Goal: Information Seeking & Learning: Compare options

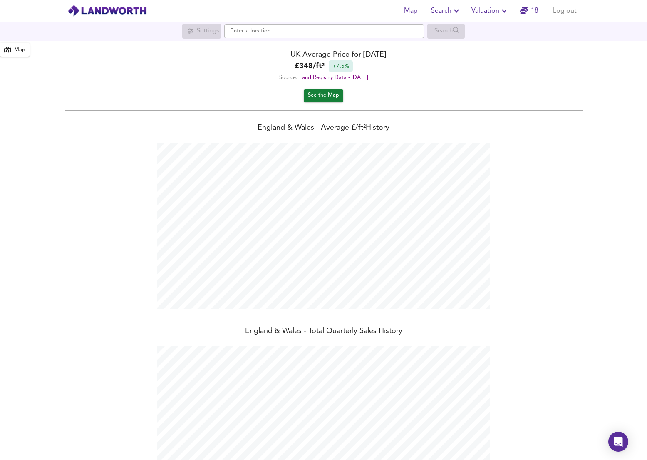
scroll to position [460, 647]
click at [351, 33] on input "text" at bounding box center [324, 31] width 200 height 14
click at [361, 50] on div "N15 6AQ [GEOGRAPHIC_DATA]" at bounding box center [322, 47] width 191 height 8
type input "London N15 6AQ"
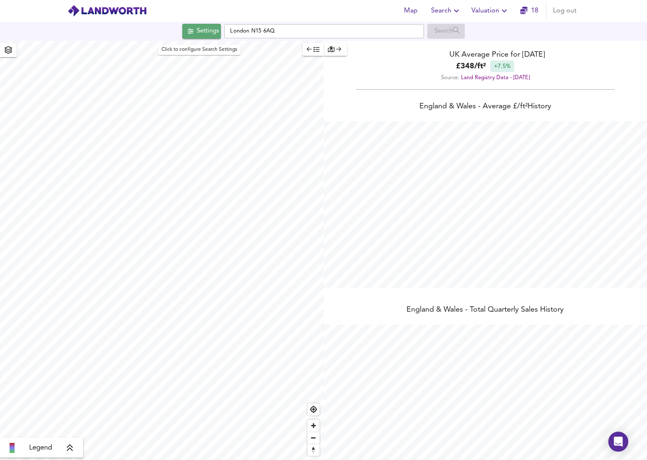
click at [210, 35] on div "Settings" at bounding box center [208, 31] width 22 height 11
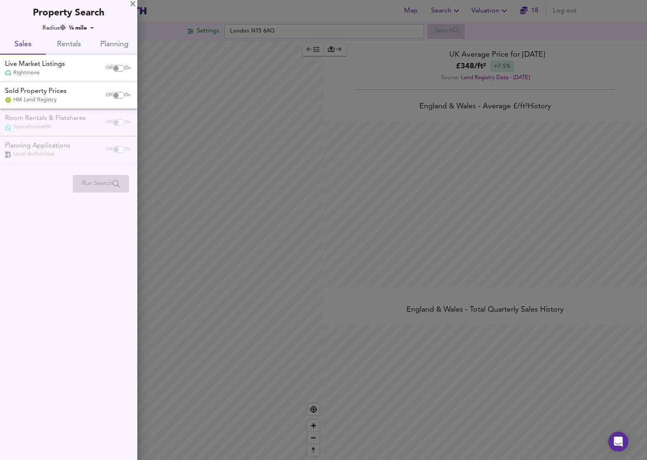
click at [343, 26] on div at bounding box center [323, 230] width 647 height 460
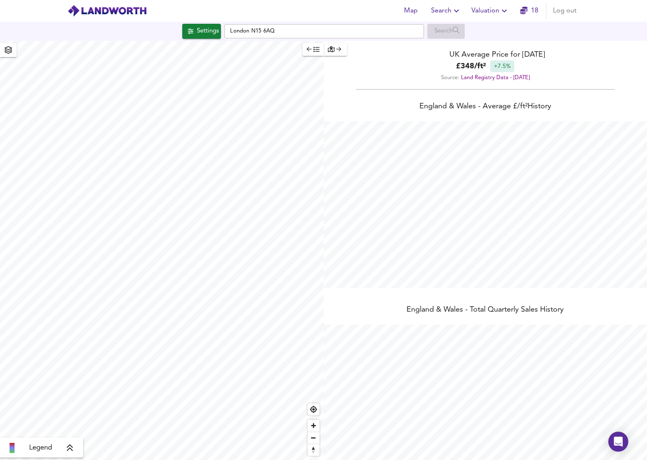
checkbox input "false"
checkbox input "true"
click at [448, 12] on span "Search" at bounding box center [446, 11] width 30 height 12
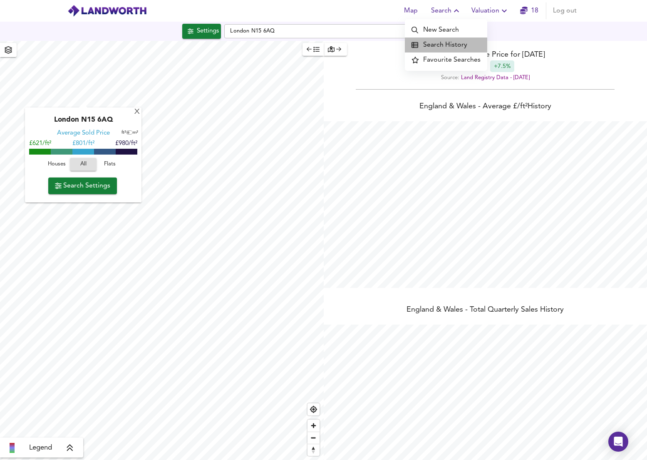
click at [447, 43] on li "Search History" at bounding box center [446, 44] width 82 height 15
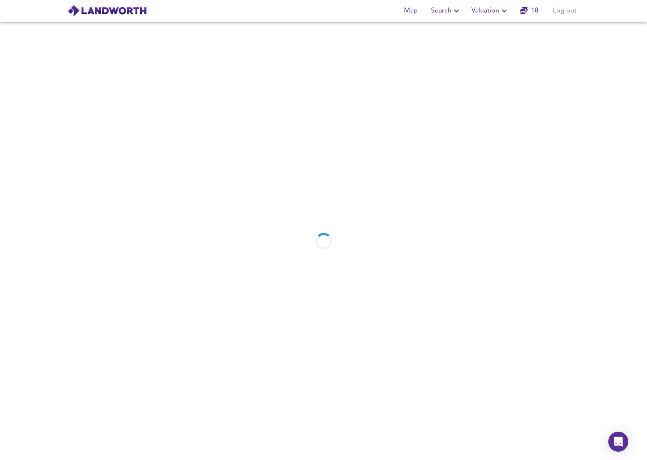
click at [438, 11] on span "Search" at bounding box center [446, 11] width 30 height 12
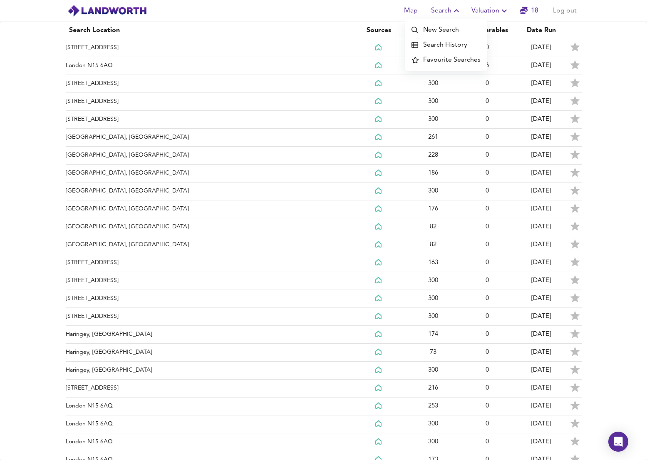
click at [438, 25] on li "New Search" at bounding box center [446, 29] width 82 height 15
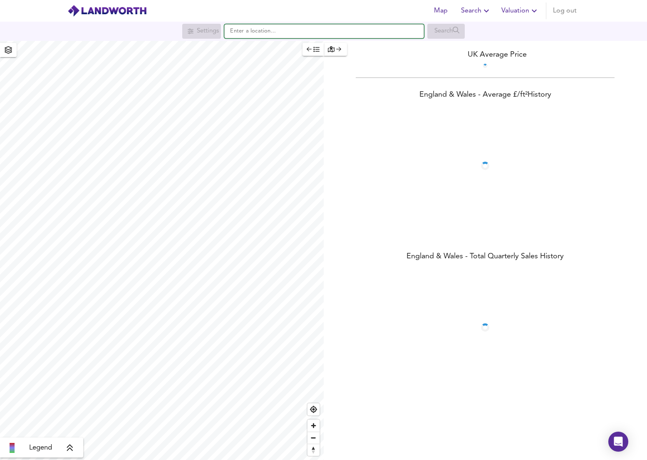
click at [276, 29] on input "text" at bounding box center [324, 31] width 200 height 14
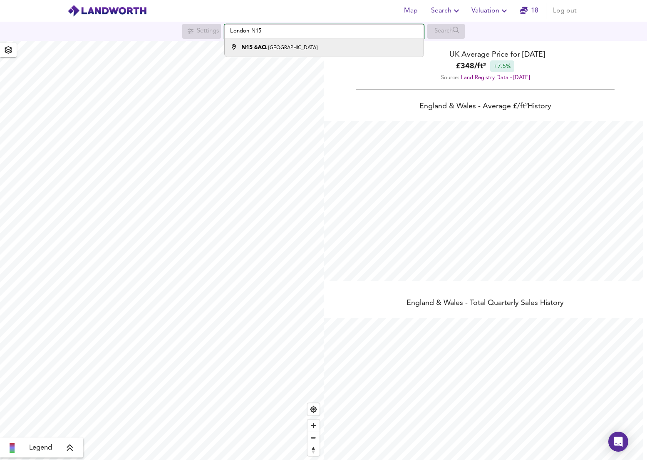
scroll to position [460, 647]
click at [278, 52] on li "N15 6AQ [GEOGRAPHIC_DATA]" at bounding box center [324, 47] width 199 height 18
type input "London N15 6AQ"
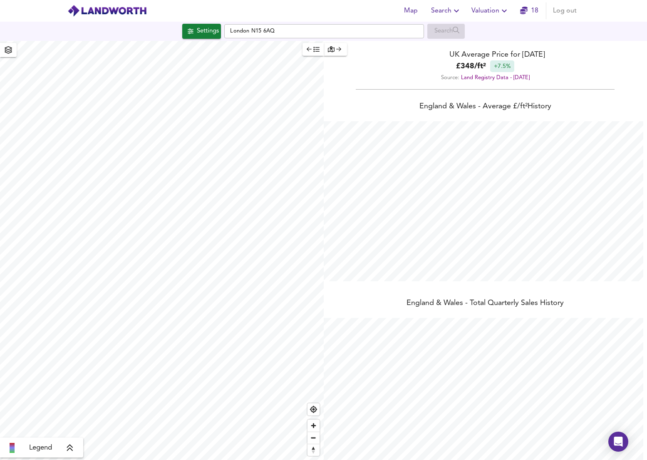
checkbox input "false"
checkbox input "true"
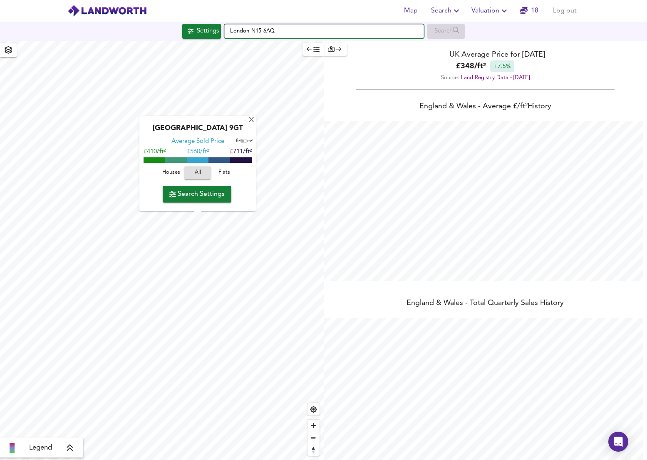
drag, startPoint x: 295, startPoint y: 31, endPoint x: 147, endPoint y: 14, distance: 149.2
click at [147, 14] on div "Map Search Valuation 18 Log out Settings [GEOGRAPHIC_DATA] Search X [GEOGRAPHIC…" at bounding box center [323, 230] width 647 height 460
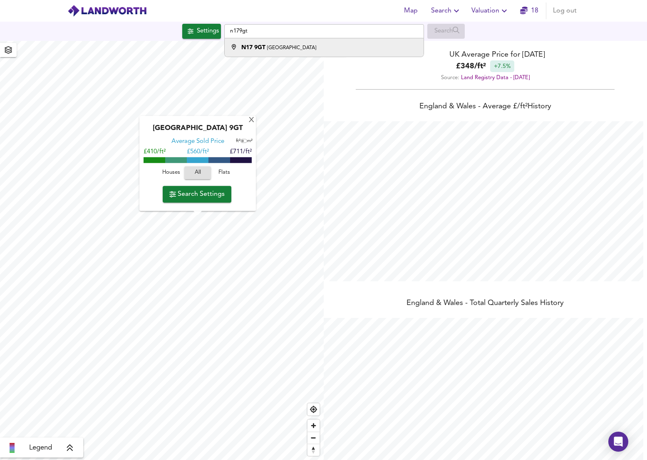
click at [255, 49] on strong "N17 9GT" at bounding box center [253, 48] width 24 height 6
type input "London N17 9GT"
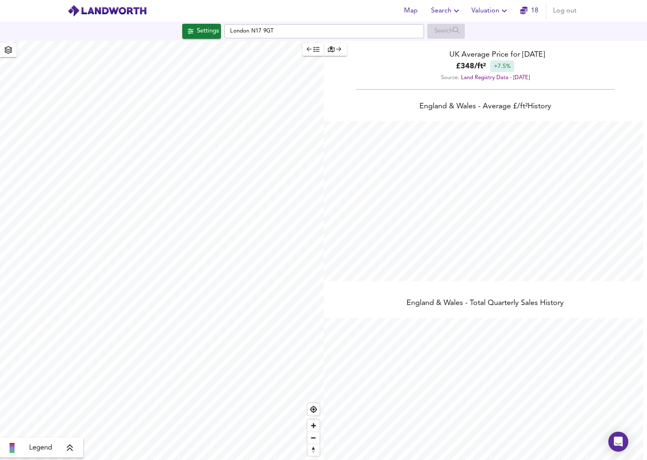
click at [209, 35] on div "Settings" at bounding box center [208, 31] width 22 height 11
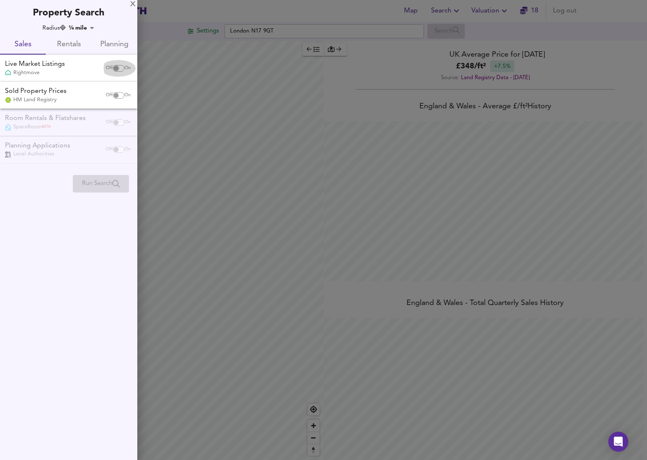
click at [116, 66] on input "checkbox" at bounding box center [116, 68] width 20 height 7
checkbox input "true"
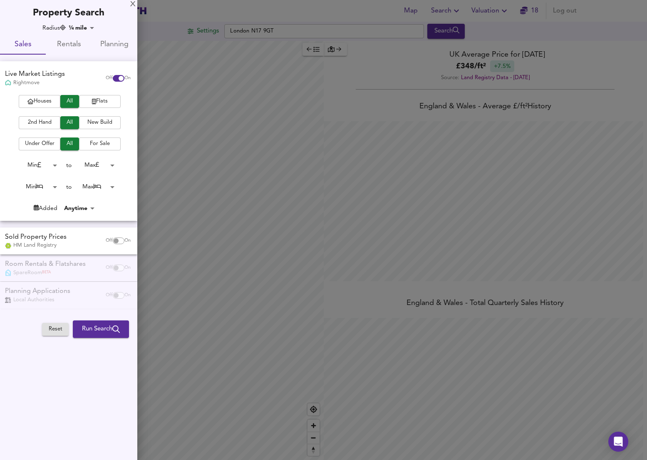
click at [104, 102] on span "Flats" at bounding box center [99, 102] width 33 height 10
click at [65, 104] on span "All" at bounding box center [70, 102] width 10 height 10
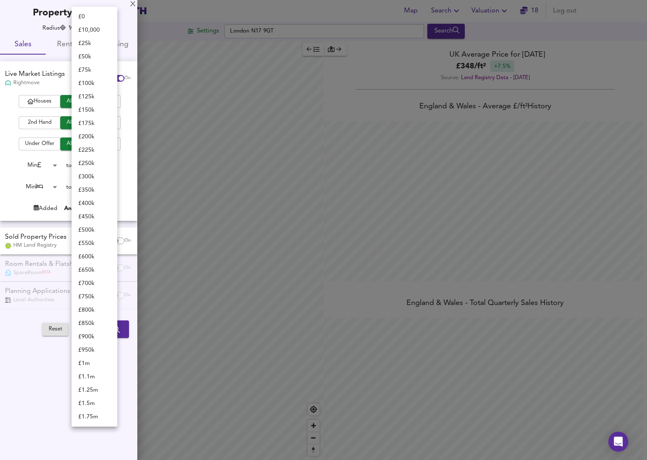
click at [97, 163] on body "Map Search Valuation 18 Log out Settings [GEOGRAPHIC_DATA] N17 9GT Search Legen…" at bounding box center [323, 230] width 647 height 460
click at [97, 45] on li "£ 400k" at bounding box center [95, 43] width 46 height 13
type input "400000"
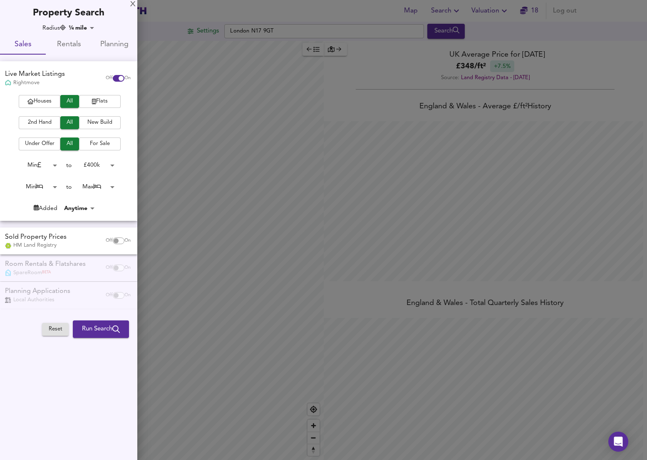
click at [87, 28] on body "Map Search Valuation 18 Log out Settings [GEOGRAPHIC_DATA] N17 9GT Search Legen…" at bounding box center [323, 230] width 647 height 460
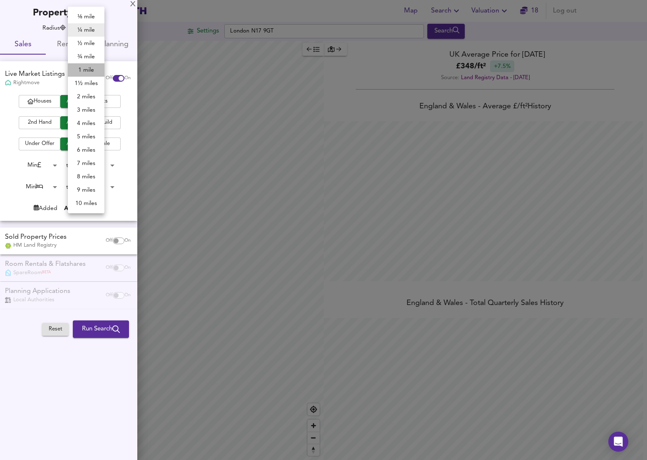
click at [90, 67] on li "1 mile" at bounding box center [86, 69] width 37 height 13
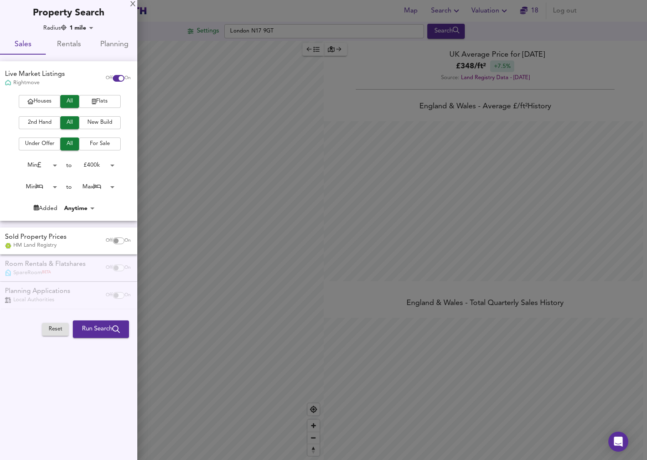
drag, startPoint x: 232, startPoint y: 288, endPoint x: 279, endPoint y: 282, distance: 47.0
click at [279, 282] on div at bounding box center [323, 230] width 647 height 460
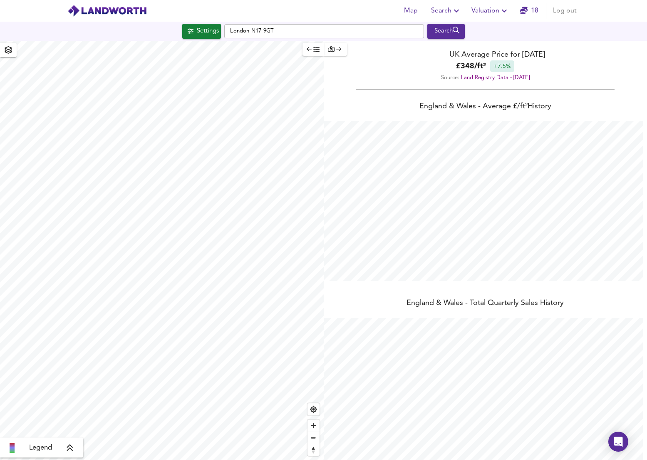
click at [199, 34] on div "Settings" at bounding box center [208, 31] width 22 height 11
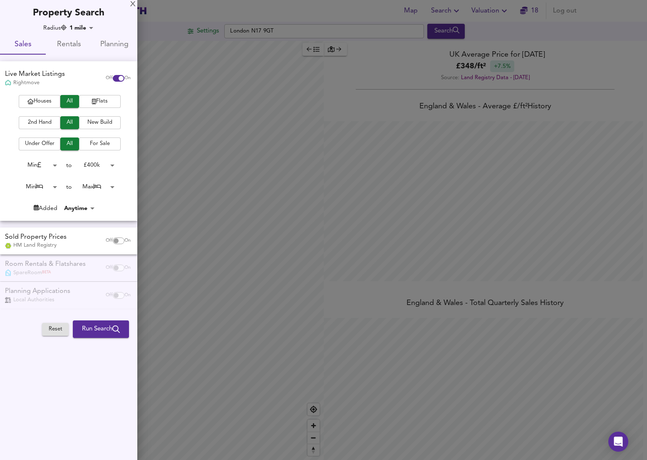
click at [83, 20] on div "X Property Search Radius 1 mile 1609 Sales Rentals Planning Live Market Listing…" at bounding box center [68, 170] width 137 height 341
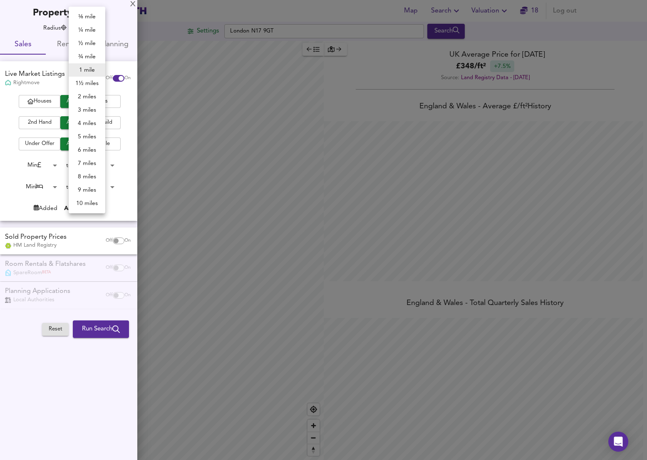
click at [83, 28] on body "Map Search Valuation 18 Log out Settings [GEOGRAPHIC_DATA] N17 9GT Search Legen…" at bounding box center [323, 230] width 647 height 460
click at [92, 98] on li "2 miles" at bounding box center [87, 96] width 37 height 13
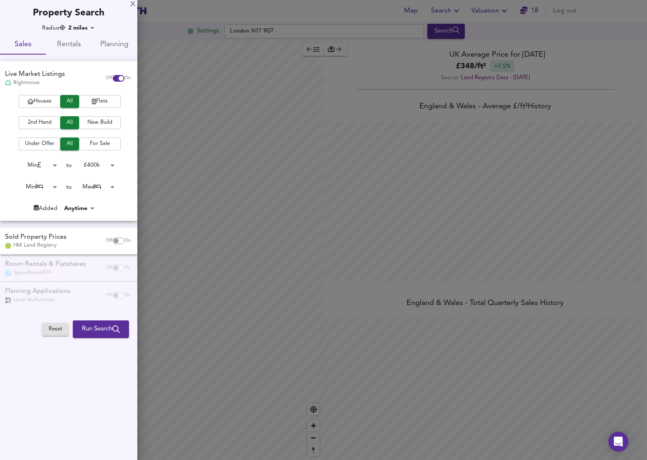
click at [244, 432] on div at bounding box center [323, 230] width 647 height 460
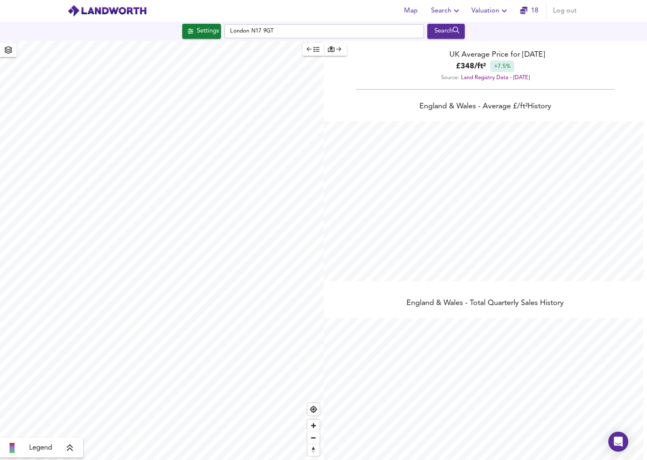
click at [198, 35] on div "Settings" at bounding box center [208, 31] width 22 height 11
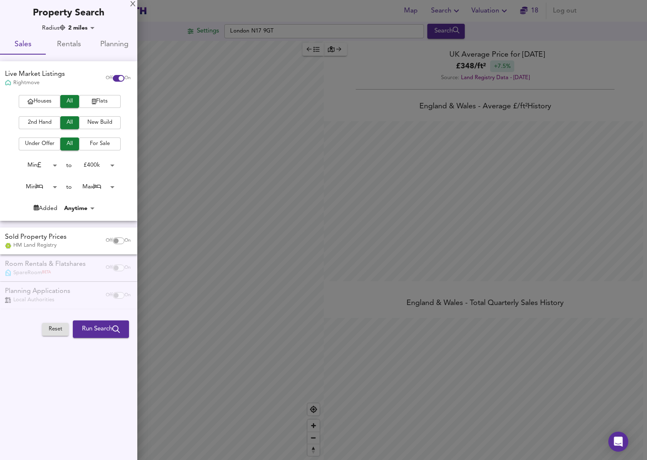
click at [85, 29] on body "Map Search Valuation 18 Log out Settings [GEOGRAPHIC_DATA] N17 9GT Search Legen…" at bounding box center [323, 230] width 647 height 460
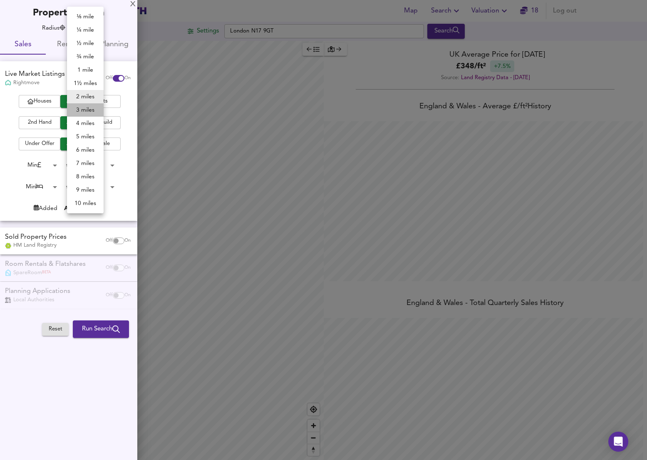
click at [89, 113] on li "3 miles" at bounding box center [85, 109] width 37 height 13
type input "4827"
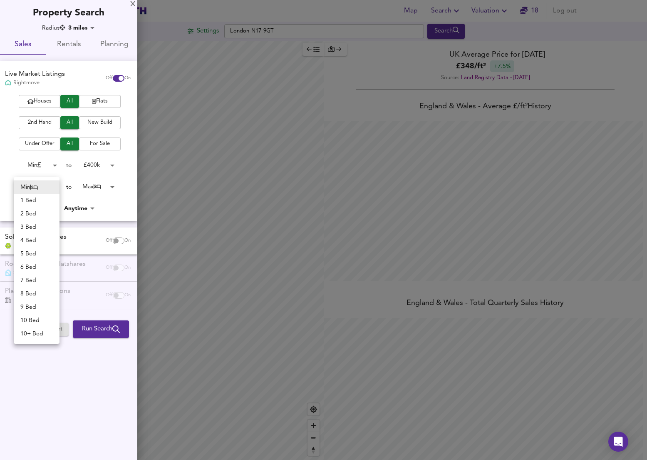
click at [52, 186] on body "Map Search Valuation 18 Log out Settings [GEOGRAPHIC_DATA] N17 9GT Search Legen…" at bounding box center [323, 230] width 647 height 460
click at [82, 379] on div at bounding box center [323, 230] width 647 height 460
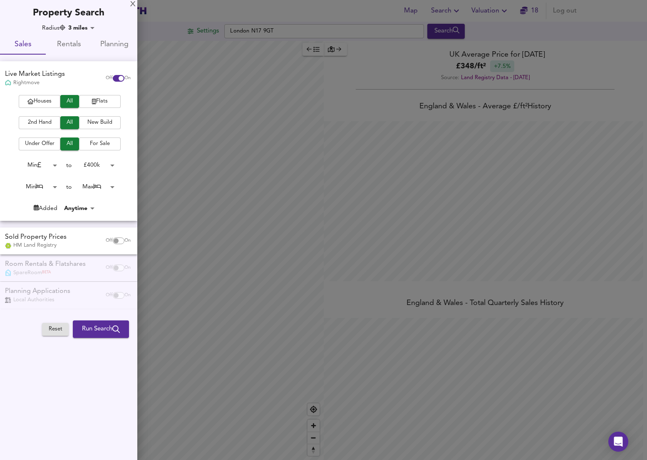
click at [93, 330] on span "Run Search" at bounding box center [101, 328] width 38 height 11
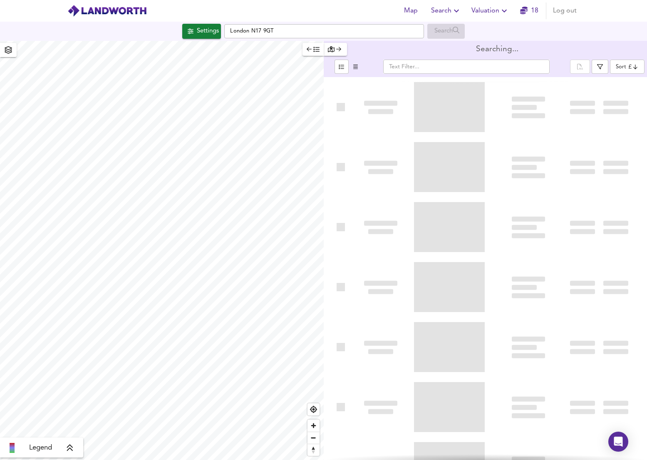
type input "bestdeal"
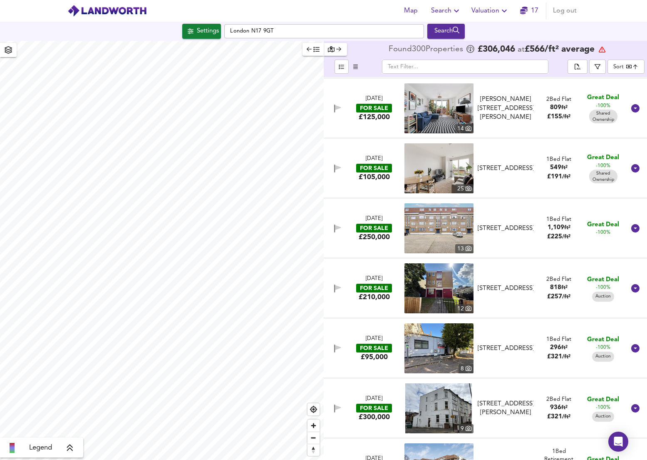
scroll to position [61, 0]
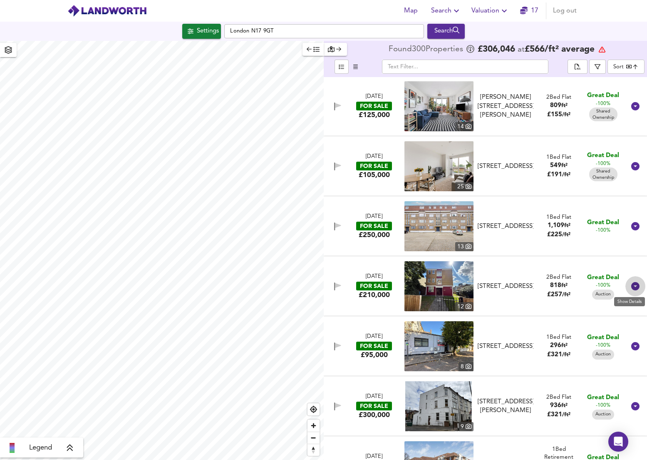
click at [632, 290] on icon at bounding box center [636, 286] width 8 height 8
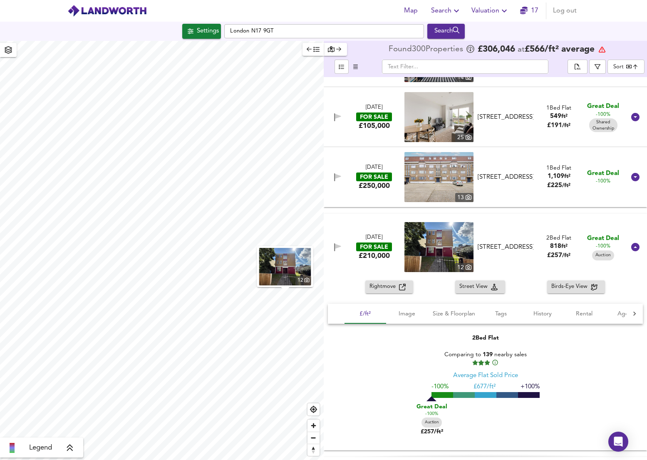
scroll to position [111, 0]
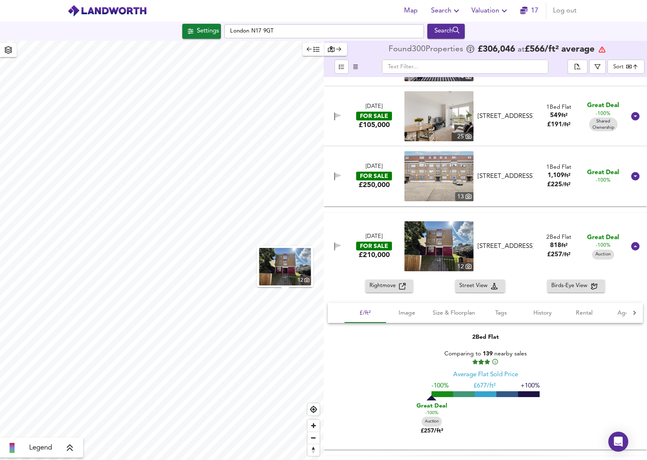
click at [384, 287] on span "Rightmove" at bounding box center [385, 286] width 30 height 10
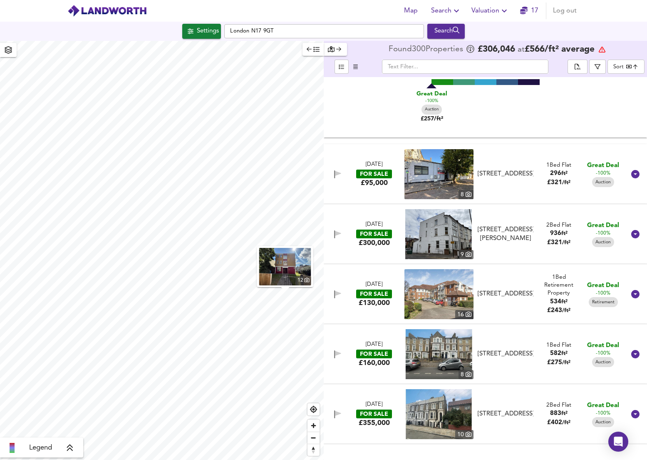
scroll to position [440, 0]
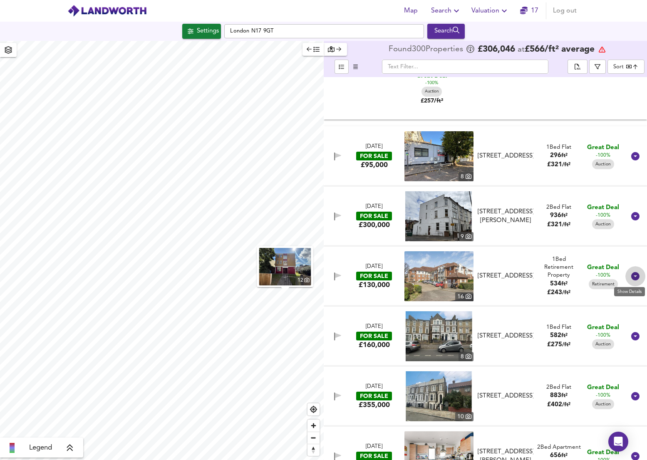
click at [633, 275] on icon at bounding box center [636, 276] width 8 height 8
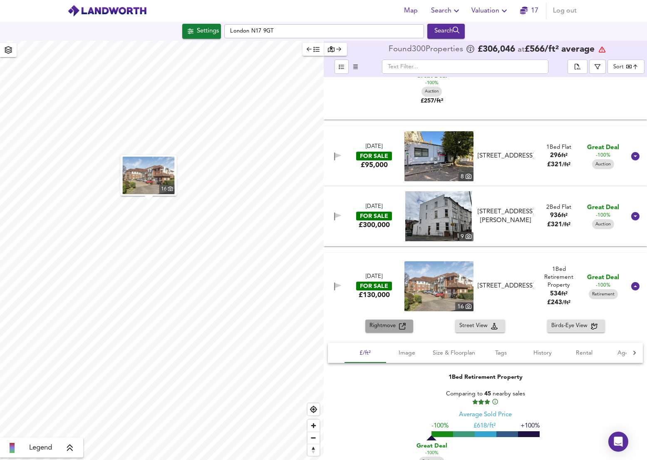
click at [376, 325] on span "Rightmove" at bounding box center [385, 326] width 30 height 10
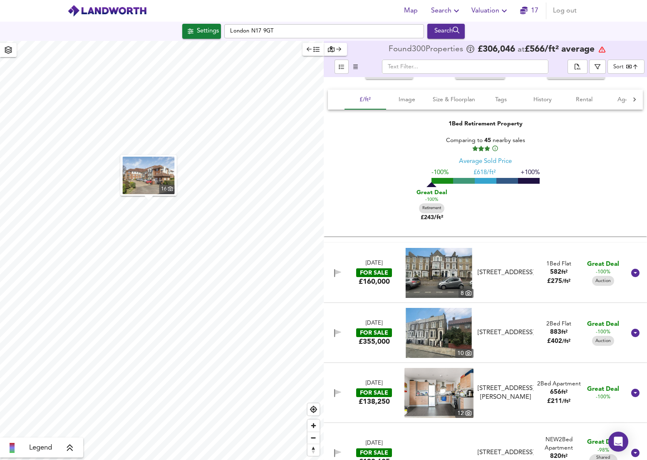
scroll to position [736, 0]
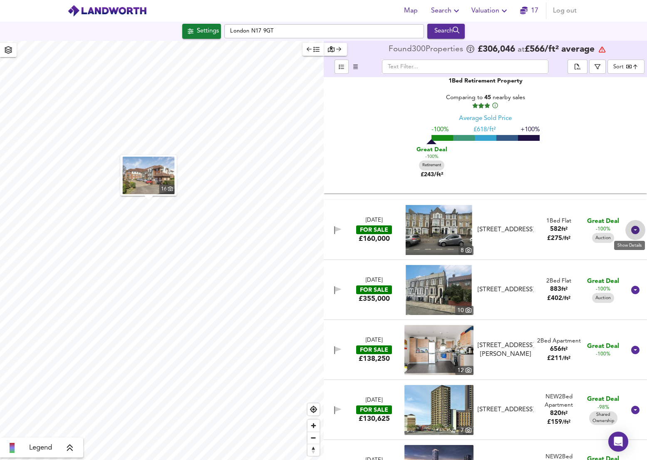
click at [632, 229] on icon at bounding box center [636, 230] width 10 height 10
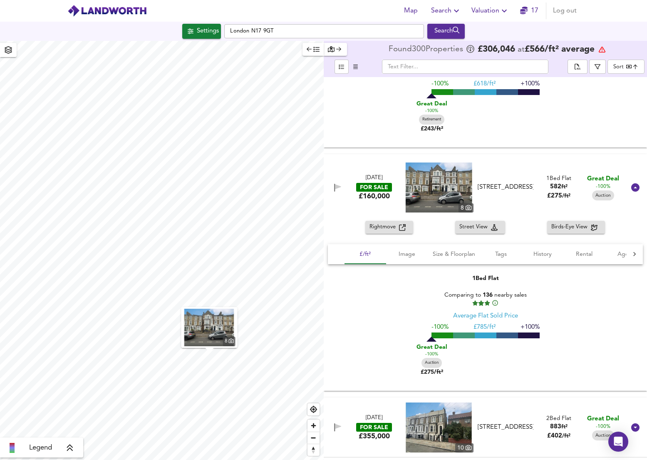
scroll to position [783, 0]
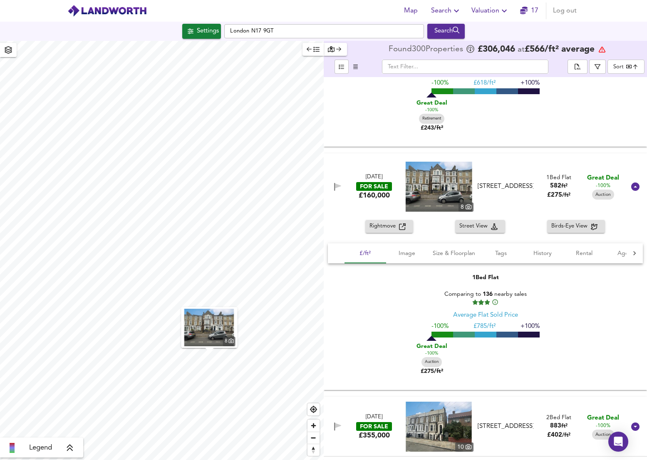
click at [383, 229] on span "Rightmove" at bounding box center [385, 226] width 30 height 10
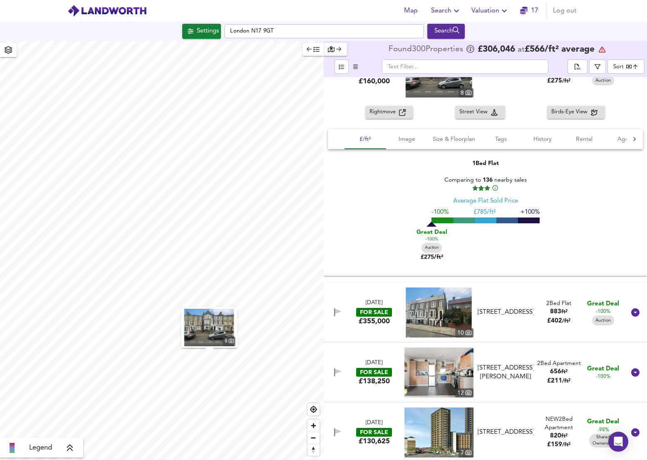
scroll to position [903, 0]
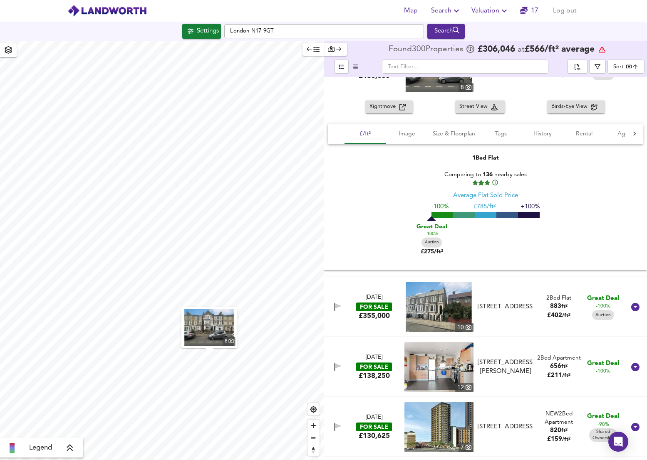
click at [632, 303] on icon at bounding box center [636, 307] width 8 height 8
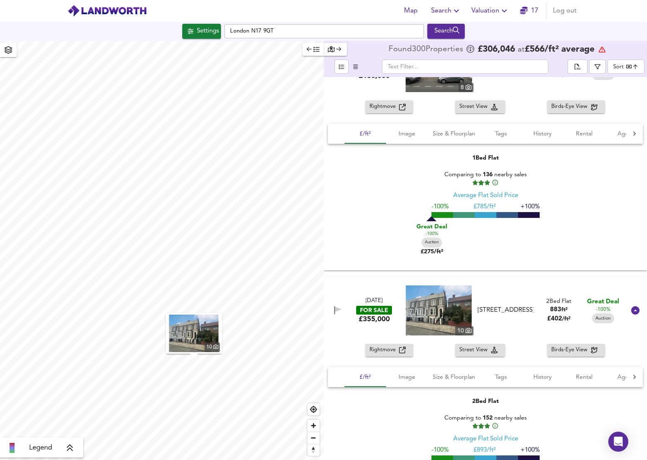
scroll to position [914, 0]
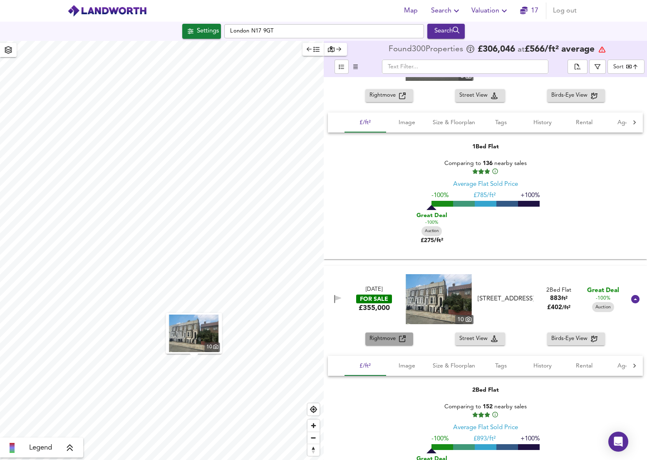
click at [388, 338] on span "Rightmove" at bounding box center [385, 339] width 30 height 10
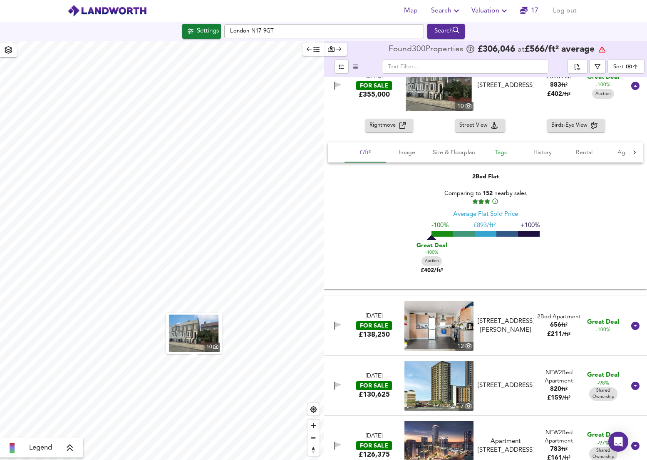
scroll to position [1138, 0]
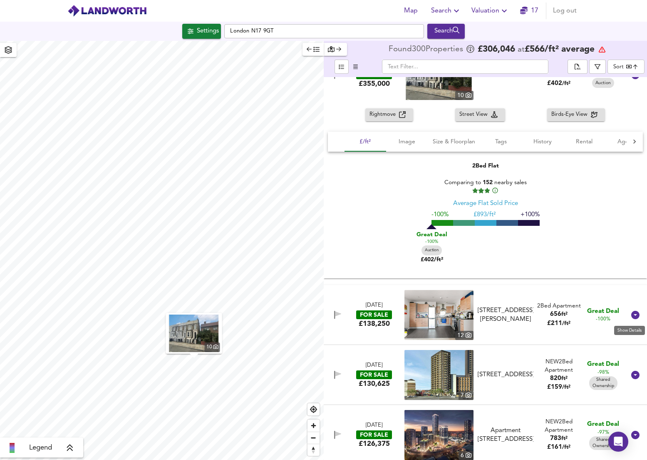
click at [632, 317] on icon at bounding box center [636, 315] width 8 height 8
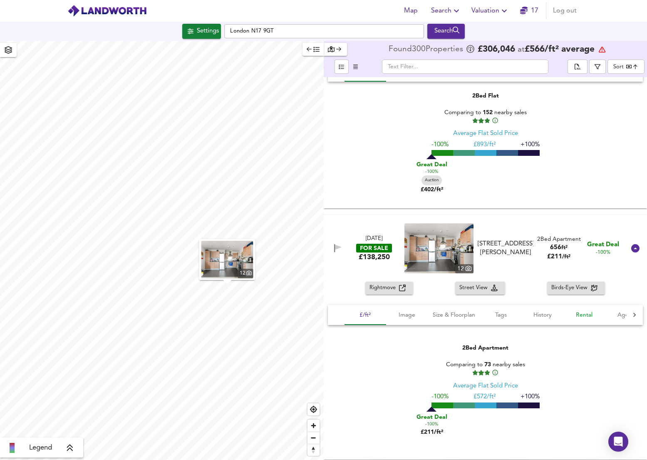
scroll to position [1214, 0]
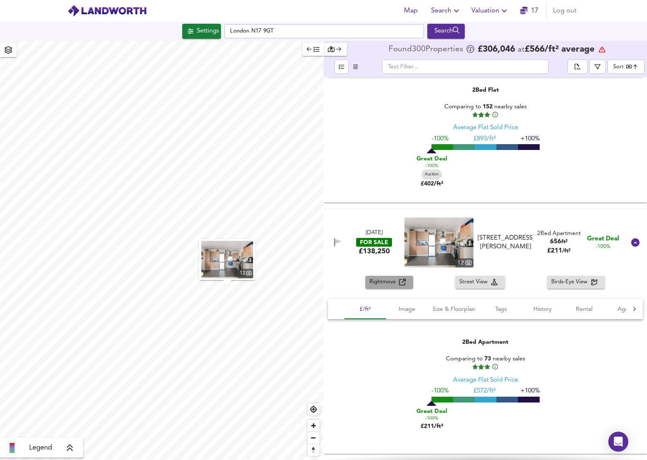
click at [392, 287] on button "Rightmove" at bounding box center [390, 282] width 48 height 13
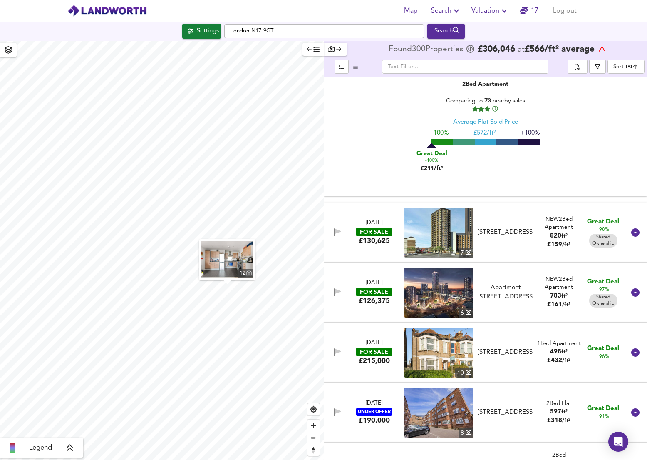
scroll to position [1480, 0]
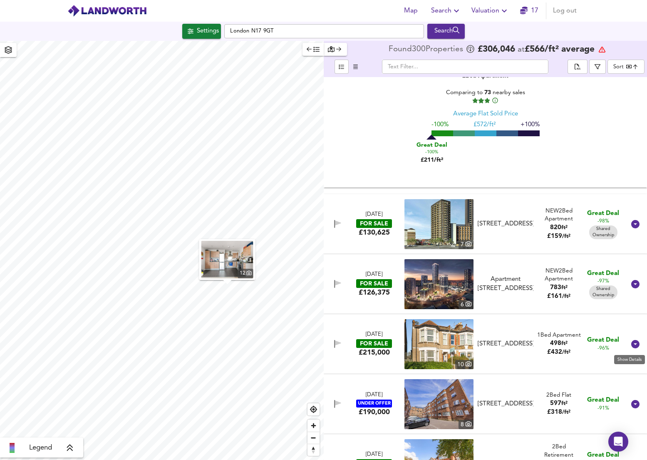
click at [632, 343] on icon at bounding box center [636, 344] width 8 height 8
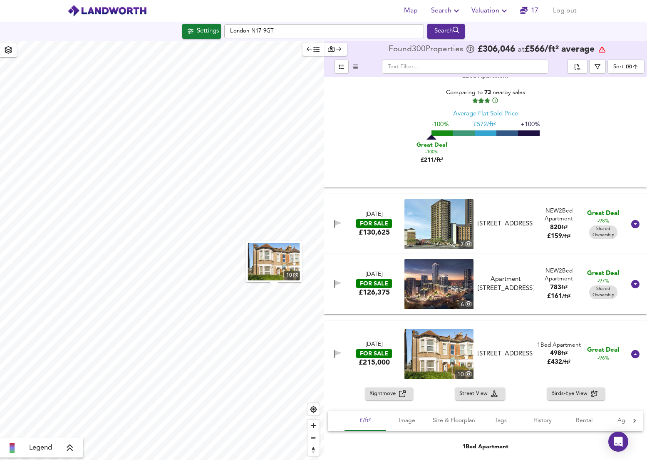
scroll to position [1537, 0]
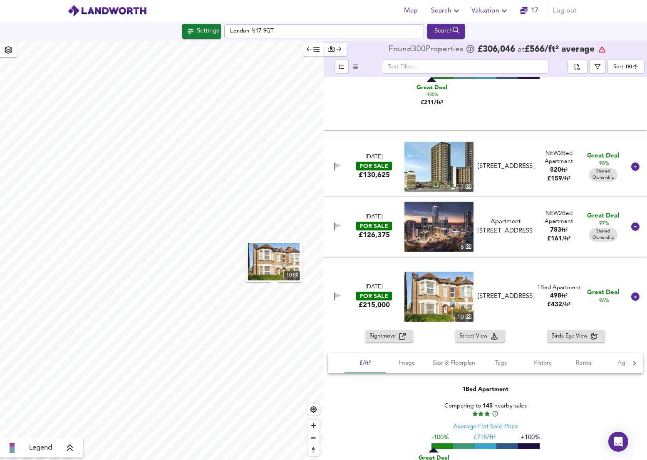
click at [388, 336] on span "Rightmove" at bounding box center [385, 336] width 30 height 10
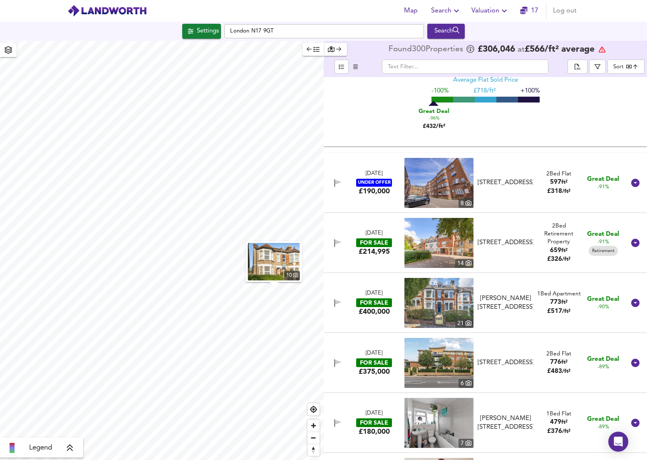
scroll to position [1896, 0]
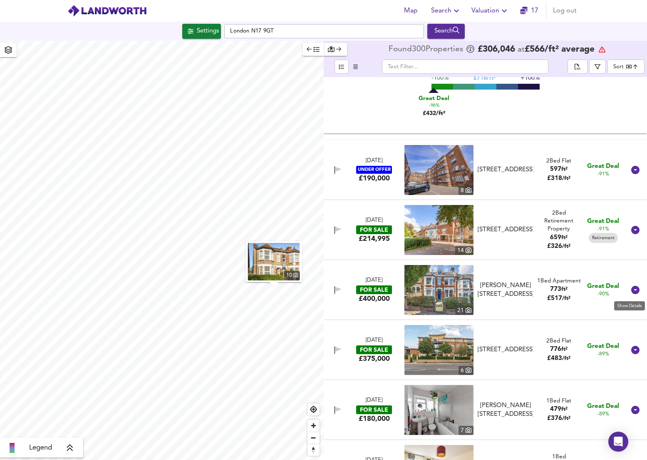
click at [634, 291] on icon at bounding box center [636, 290] width 8 height 8
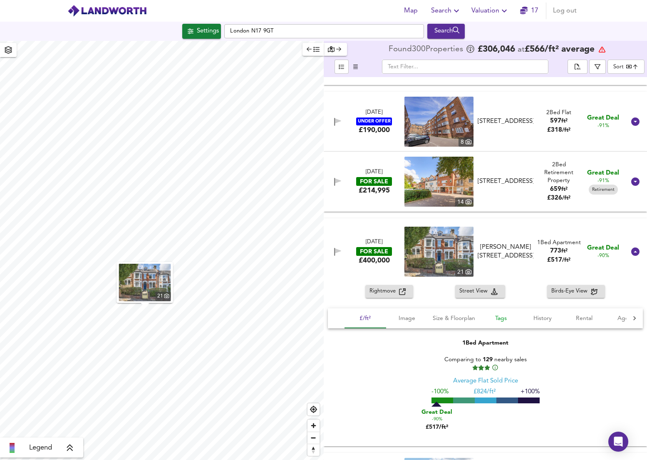
scroll to position [1945, 0]
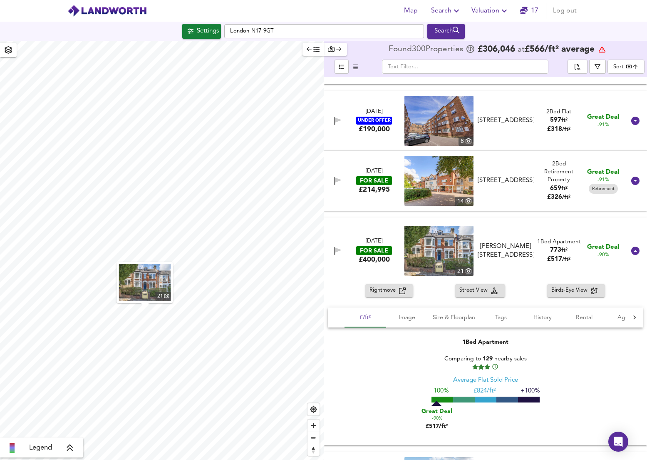
click at [388, 291] on span "Rightmove" at bounding box center [385, 291] width 30 height 10
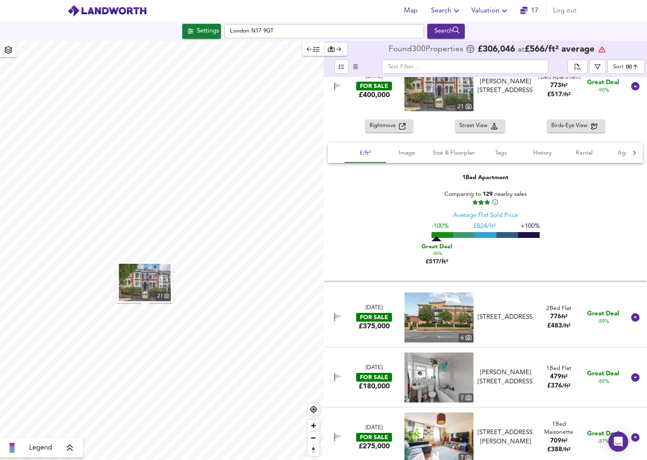
scroll to position [2155, 0]
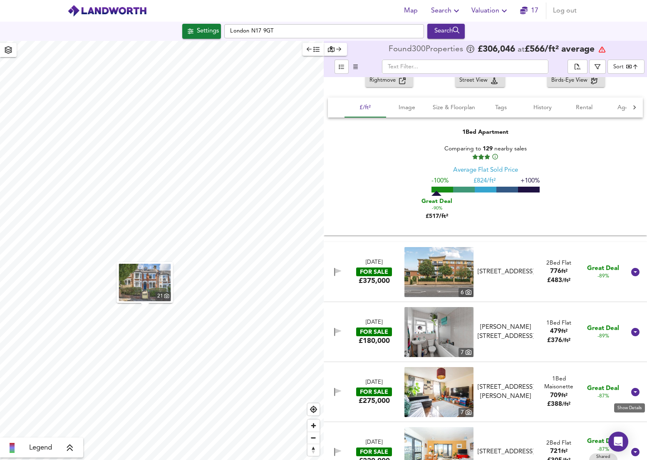
click at [632, 390] on icon at bounding box center [636, 392] width 8 height 8
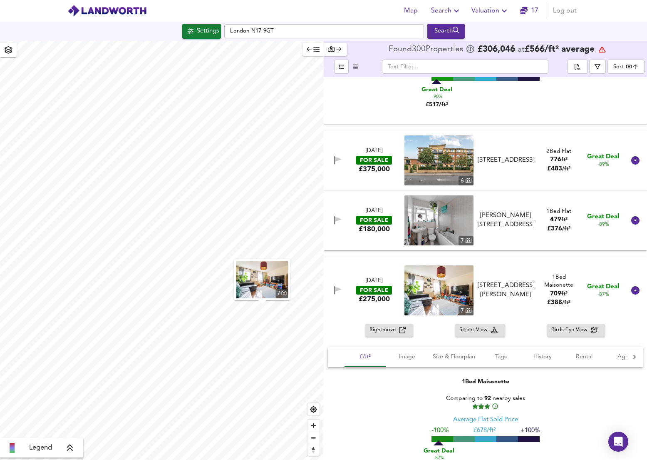
scroll to position [2279, 0]
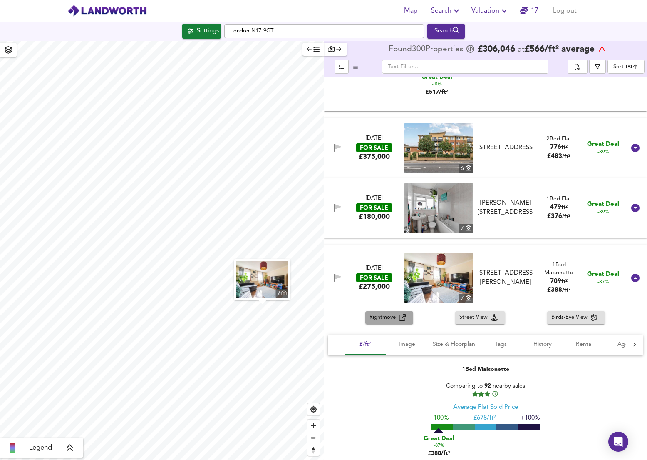
click at [388, 321] on span "Rightmove" at bounding box center [385, 318] width 30 height 10
click at [632, 207] on icon at bounding box center [636, 208] width 8 height 8
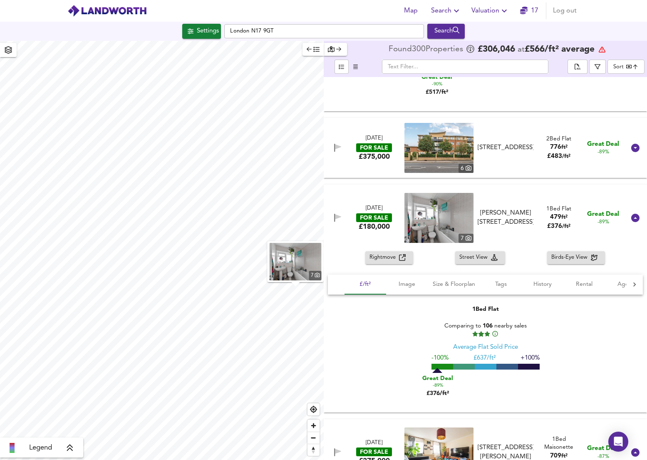
click at [389, 258] on span "Rightmove" at bounding box center [385, 258] width 30 height 10
click at [632, 149] on icon at bounding box center [636, 148] width 8 height 8
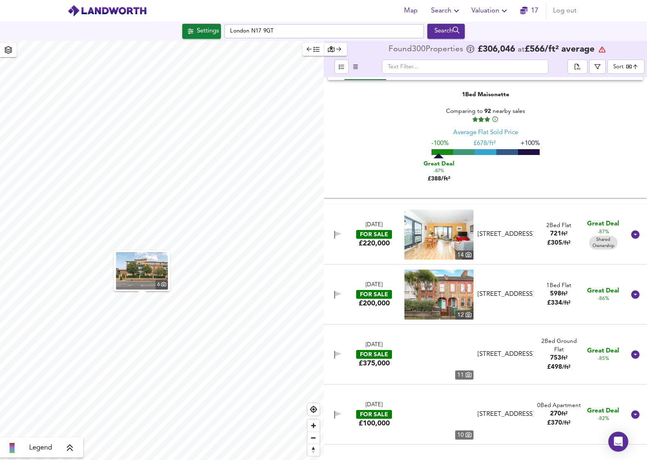
scroll to position [2900, 0]
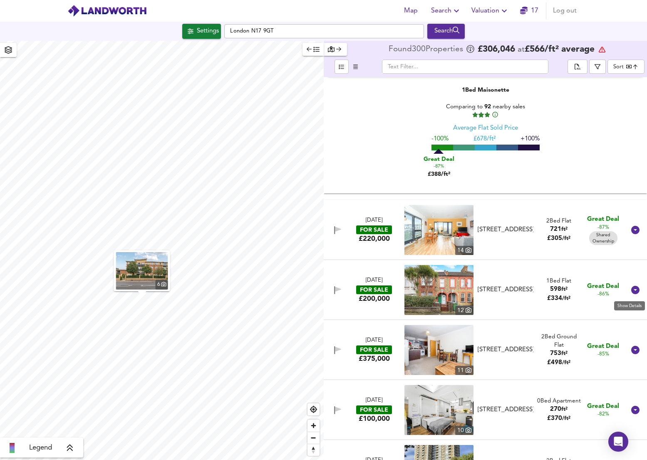
click at [632, 291] on icon at bounding box center [636, 290] width 8 height 8
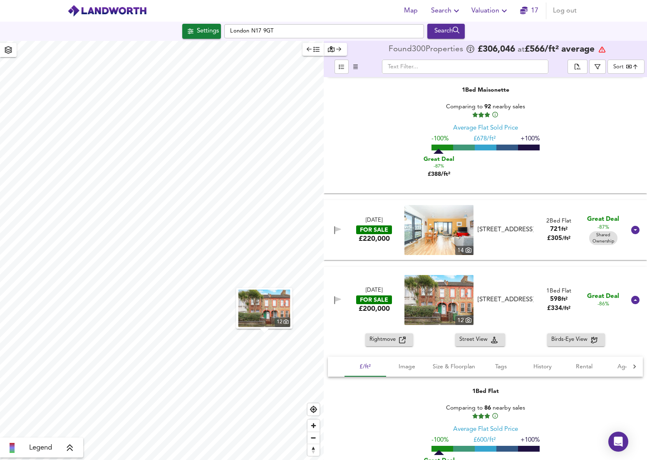
click at [381, 340] on span "Rightmove" at bounding box center [385, 340] width 30 height 10
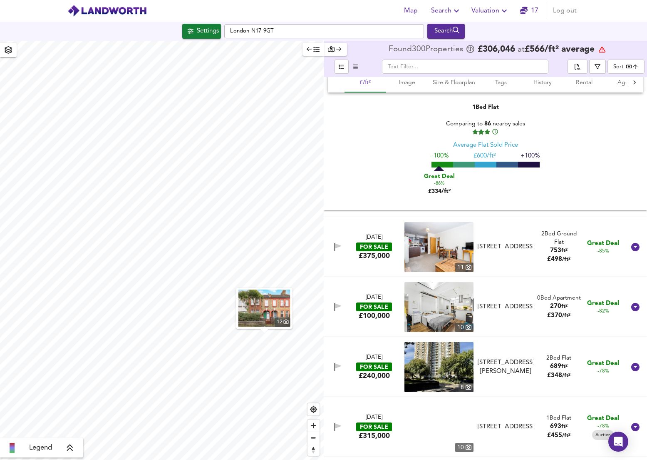
scroll to position [3185, 0]
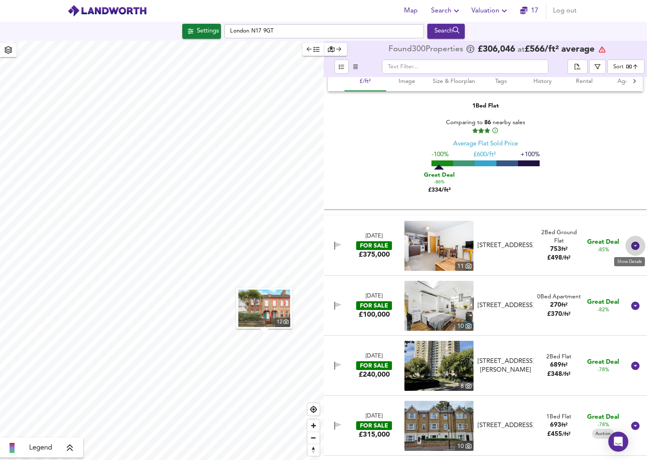
click at [633, 249] on icon at bounding box center [636, 245] width 8 height 8
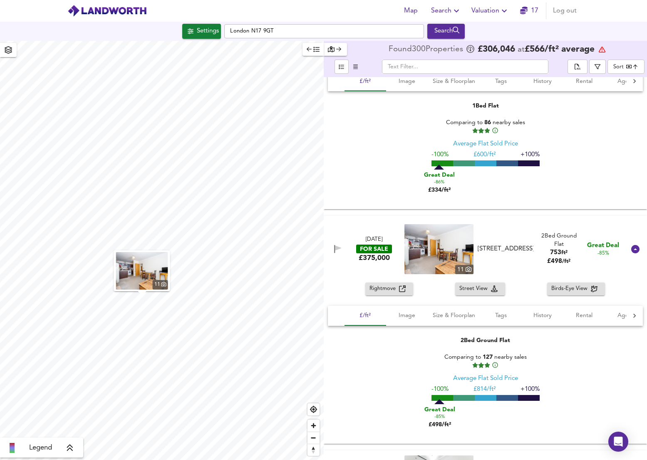
click at [388, 291] on span "Rightmove" at bounding box center [385, 289] width 30 height 10
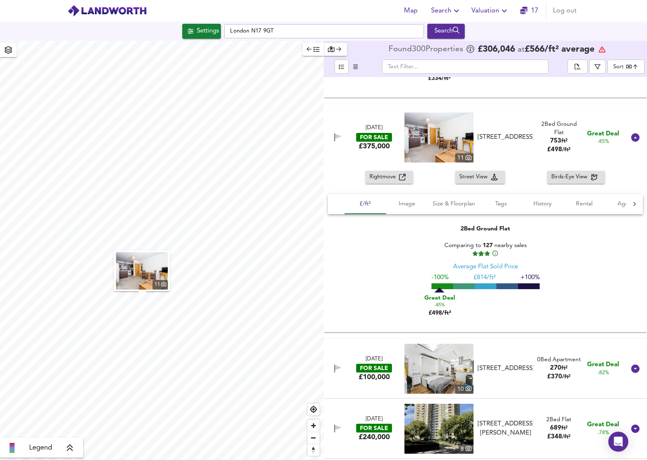
scroll to position [3296, 0]
click at [632, 366] on icon at bounding box center [636, 369] width 8 height 8
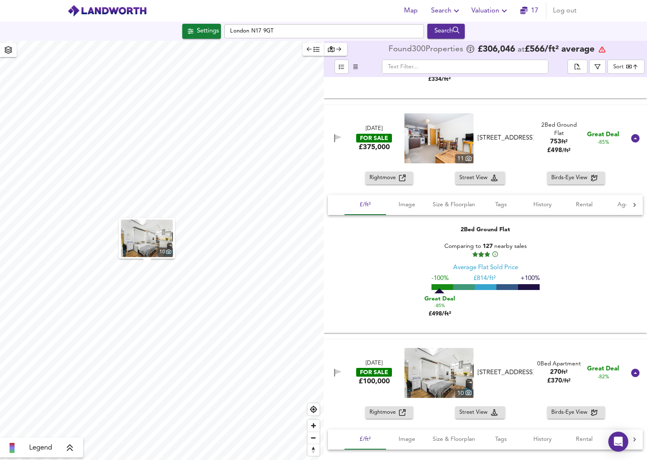
scroll to position [3318, 0]
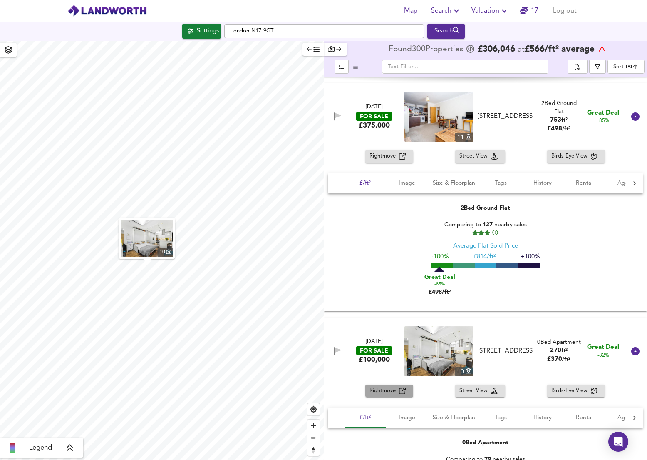
click at [390, 389] on span "Rightmove" at bounding box center [385, 391] width 30 height 10
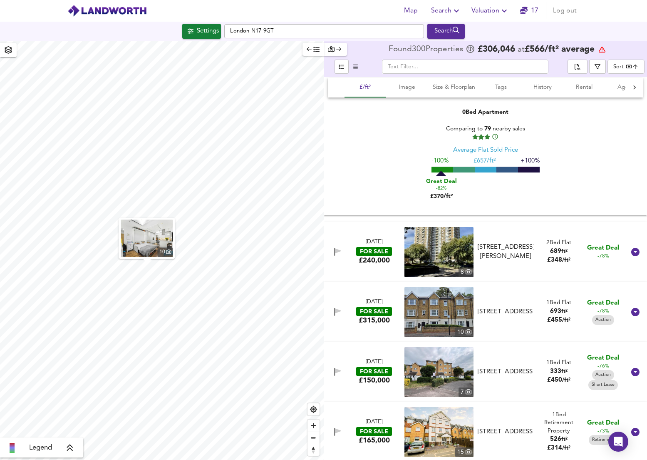
scroll to position [3649, 0]
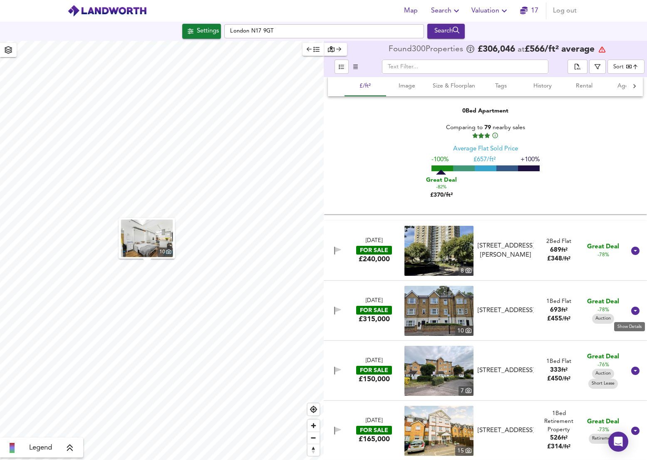
click at [633, 309] on icon at bounding box center [636, 310] width 8 height 8
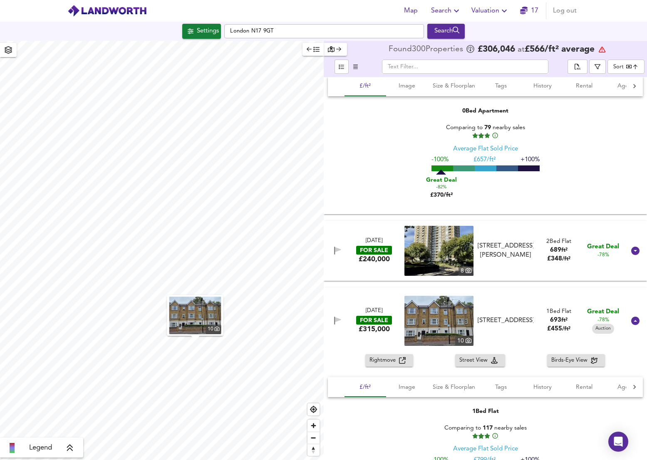
click at [392, 359] on span "Rightmove" at bounding box center [385, 361] width 30 height 10
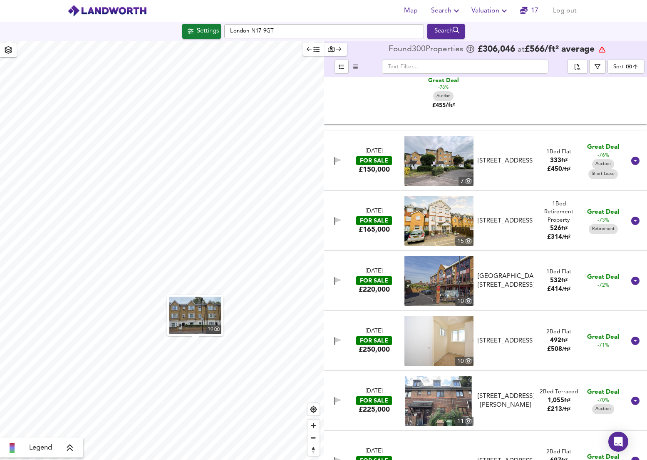
scroll to position [4049, 0]
click at [632, 338] on icon at bounding box center [636, 340] width 8 height 8
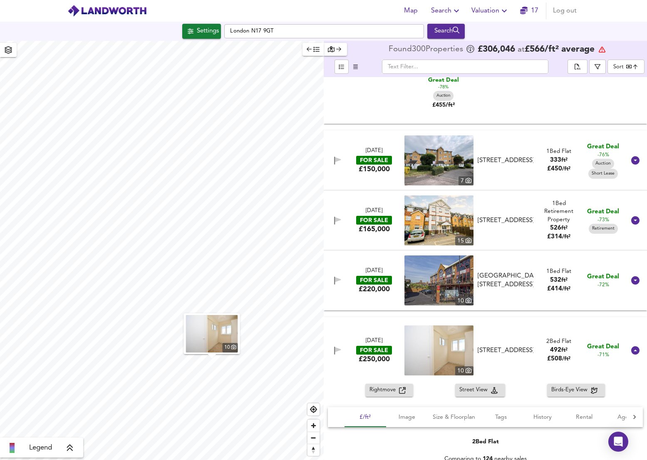
drag, startPoint x: 472, startPoint y: 379, endPoint x: 445, endPoint y: 379, distance: 27.1
click at [445, 379] on div "[DATE] FOR SALE £250,000 [STREET_ADDRESS] 2 Bed Flat 492 ft² £ 508 / ft² Great …" at bounding box center [486, 350] width 324 height 67
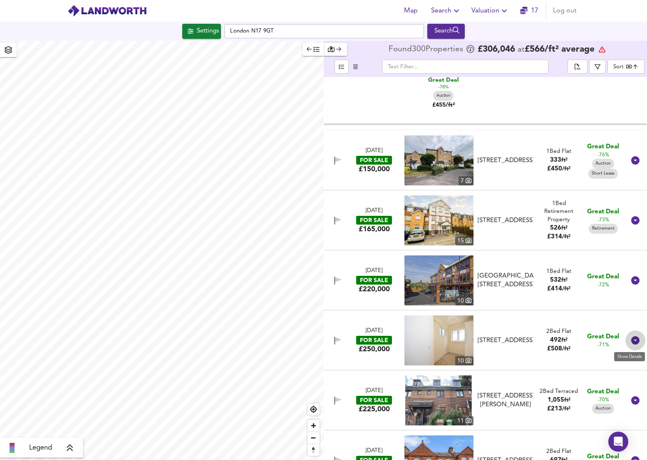
click at [631, 343] on icon at bounding box center [636, 340] width 10 height 10
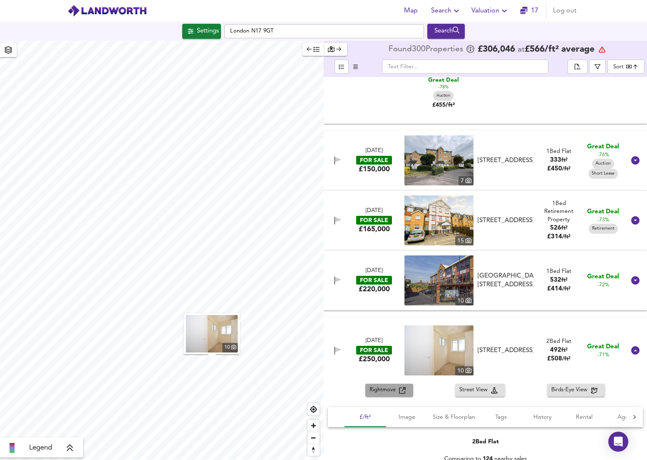
click at [387, 391] on span "Rightmove" at bounding box center [385, 390] width 30 height 10
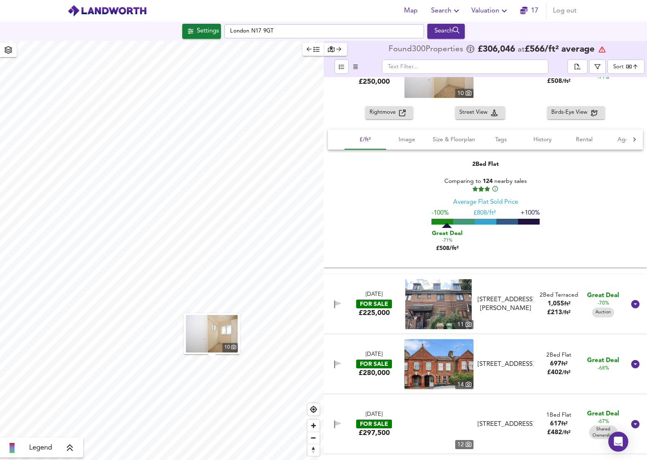
scroll to position [4332, 0]
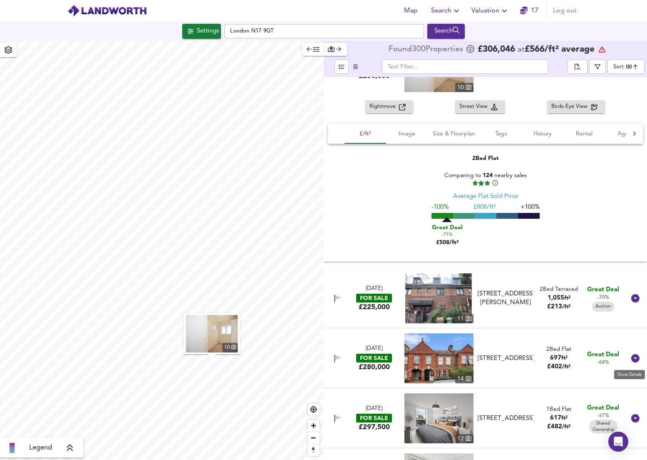
click at [632, 358] on icon at bounding box center [636, 358] width 8 height 8
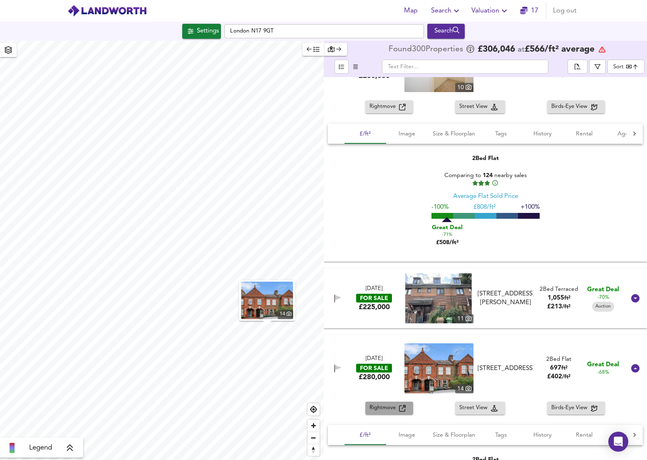
click at [382, 407] on span "Rightmove" at bounding box center [385, 408] width 30 height 10
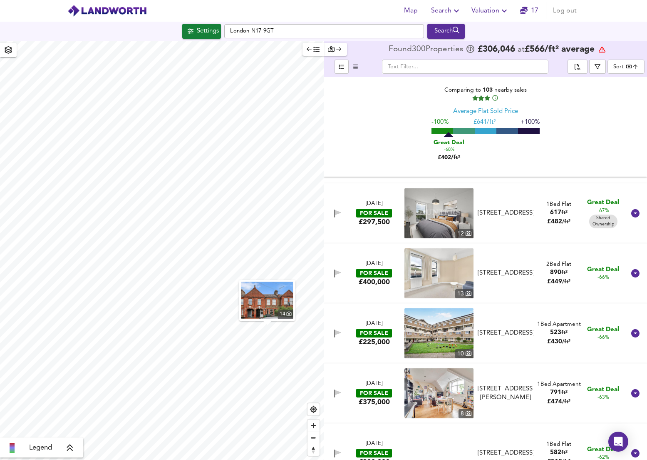
scroll to position [4718, 0]
click at [634, 270] on icon at bounding box center [636, 273] width 10 height 10
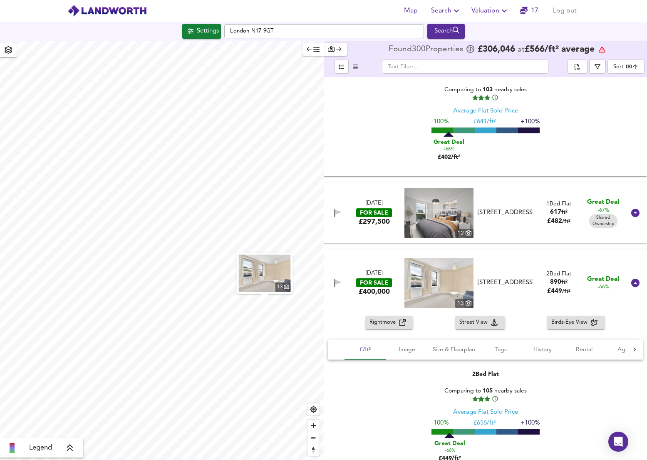
click at [390, 323] on span "Rightmove" at bounding box center [385, 323] width 30 height 10
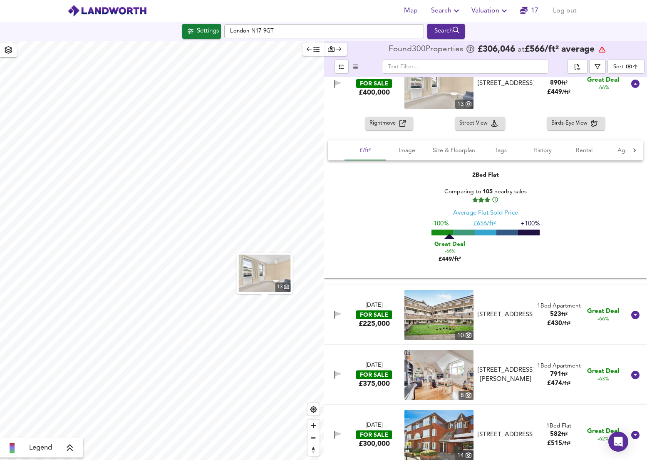
scroll to position [4923, 0]
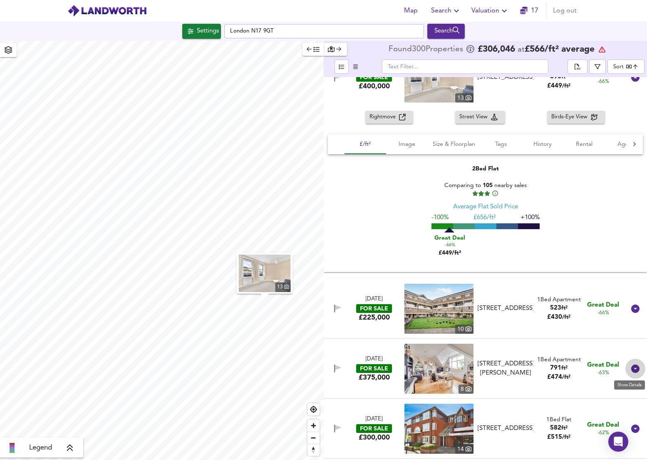
click at [631, 372] on icon at bounding box center [636, 368] width 10 height 10
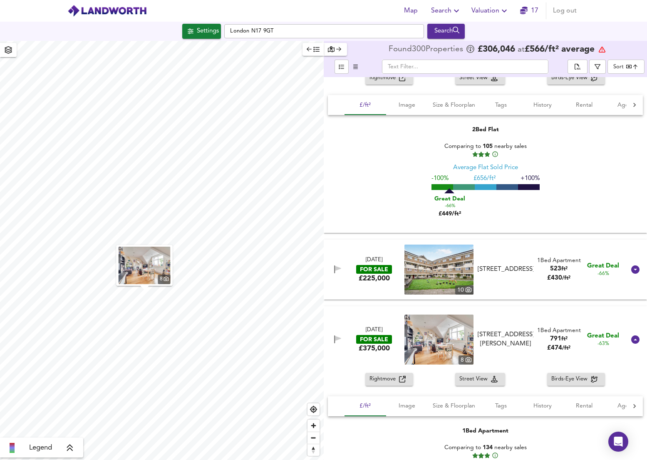
scroll to position [4964, 0]
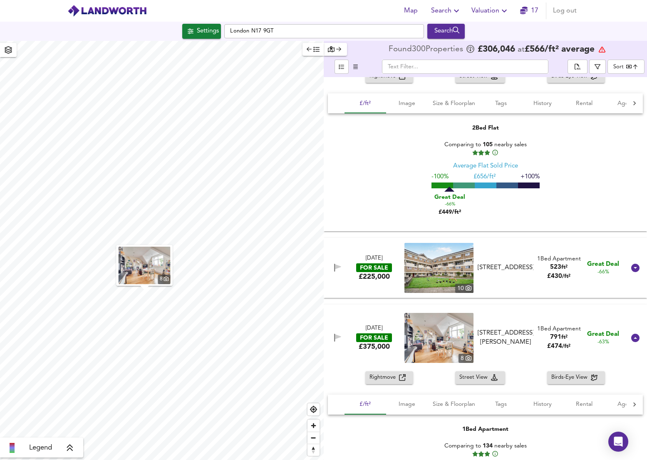
click at [387, 380] on span "Rightmove" at bounding box center [385, 378] width 30 height 10
click at [636, 268] on icon at bounding box center [636, 268] width 10 height 10
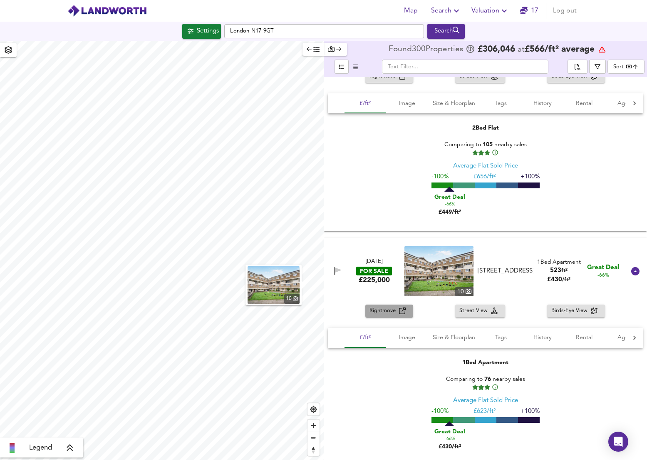
click at [378, 311] on span "Rightmove" at bounding box center [385, 311] width 30 height 10
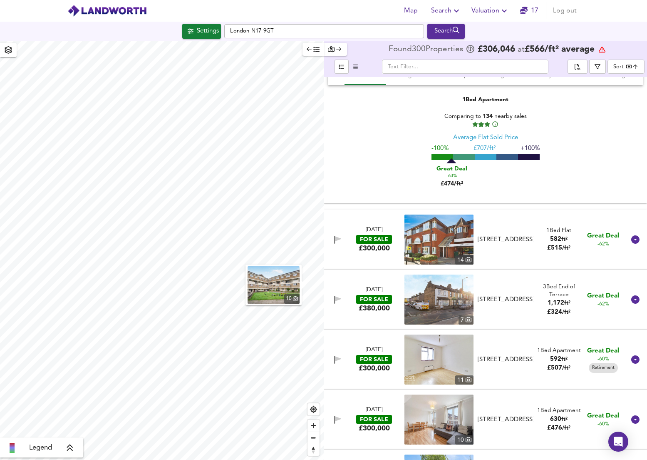
scroll to position [5480, 0]
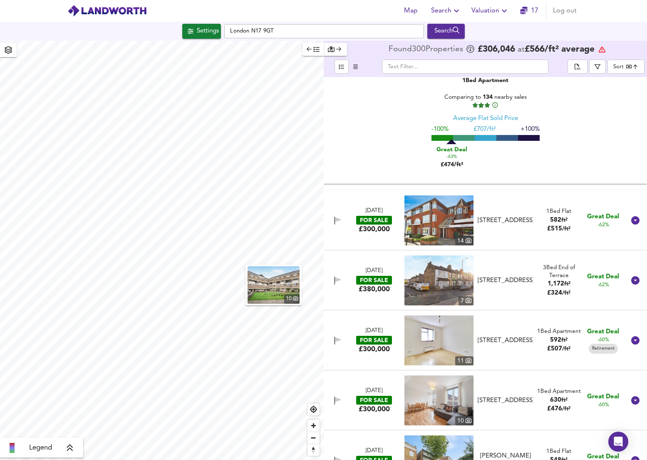
click at [634, 279] on icon at bounding box center [636, 280] width 8 height 8
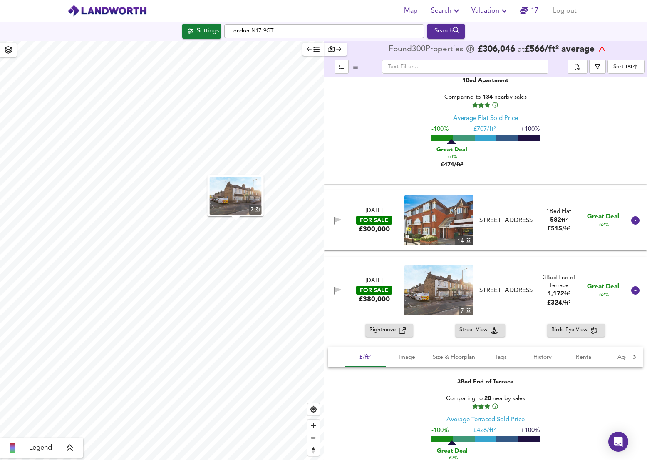
click at [384, 333] on span "Rightmove" at bounding box center [385, 330] width 30 height 10
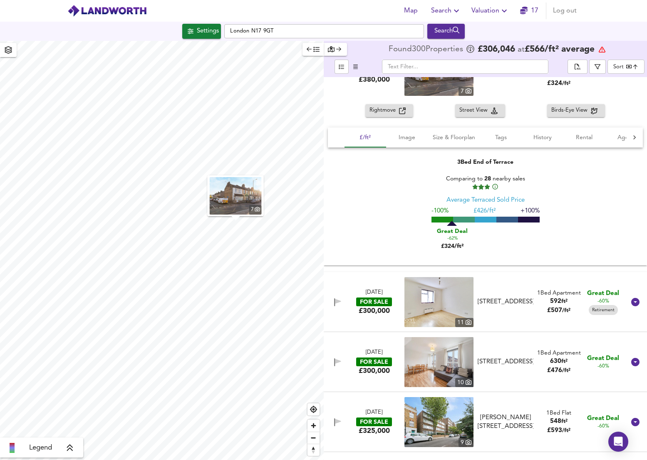
scroll to position [5702, 0]
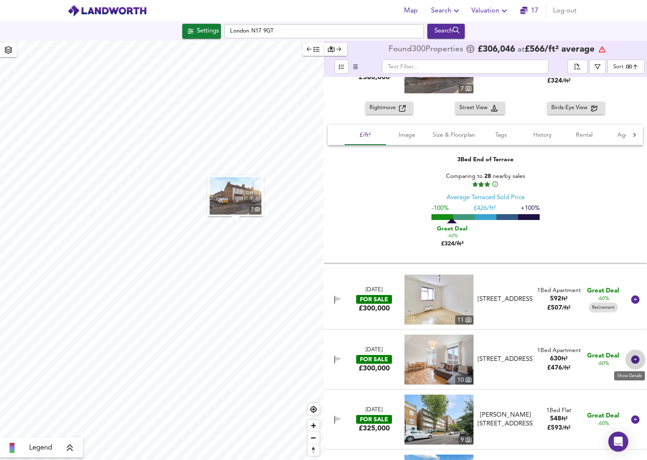
click at [636, 356] on icon at bounding box center [636, 359] width 10 height 10
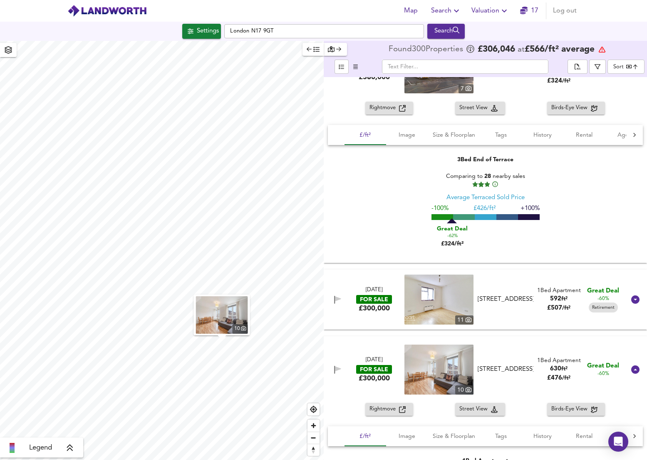
click at [388, 408] on span "Rightmove" at bounding box center [385, 409] width 30 height 10
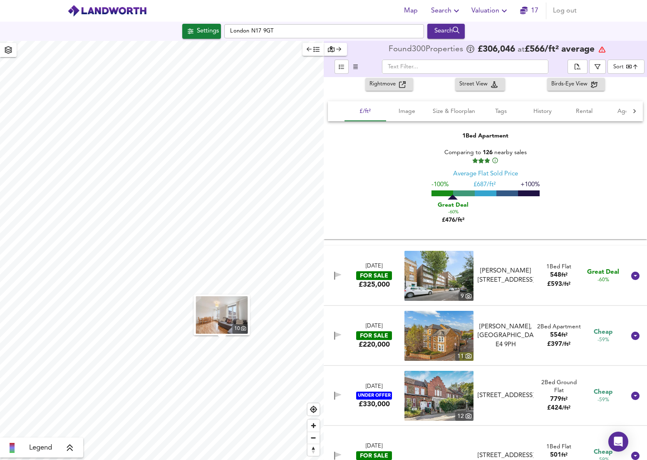
scroll to position [6030, 0]
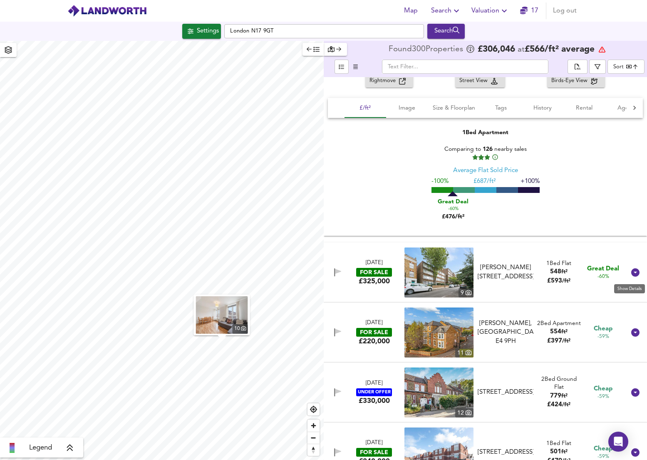
click at [633, 273] on icon at bounding box center [636, 272] width 8 height 8
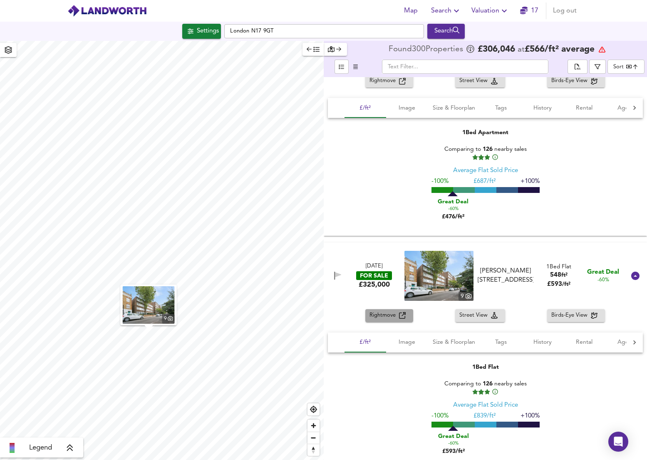
click at [383, 318] on span "Rightmove" at bounding box center [385, 316] width 30 height 10
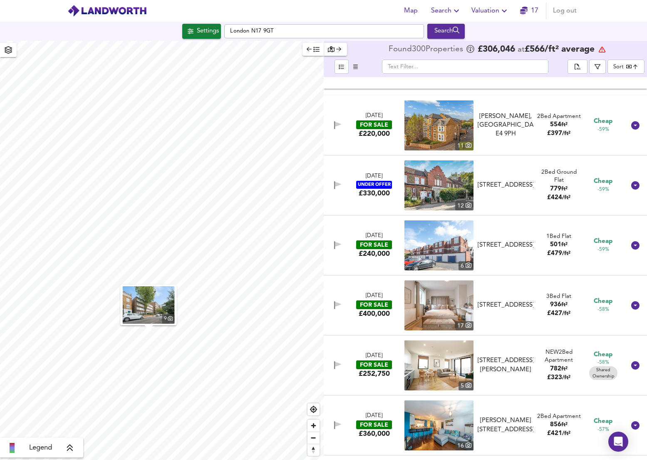
scroll to position [6412, 0]
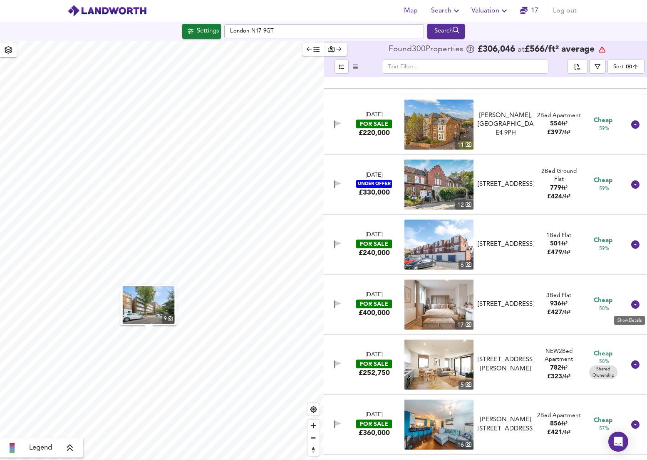
click at [632, 305] on icon at bounding box center [636, 304] width 8 height 8
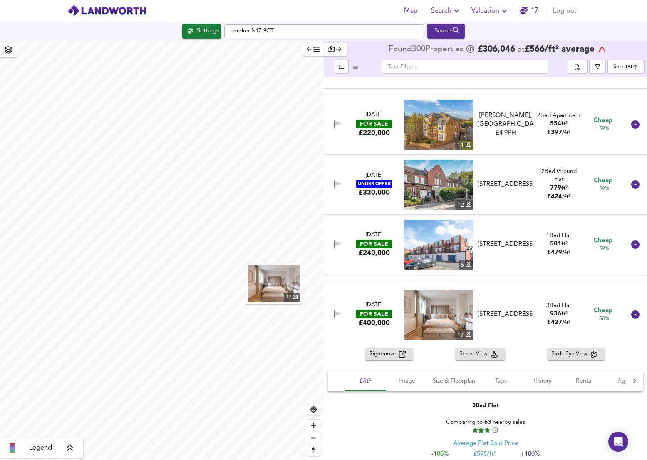
click at [387, 355] on span "Rightmove" at bounding box center [385, 354] width 30 height 10
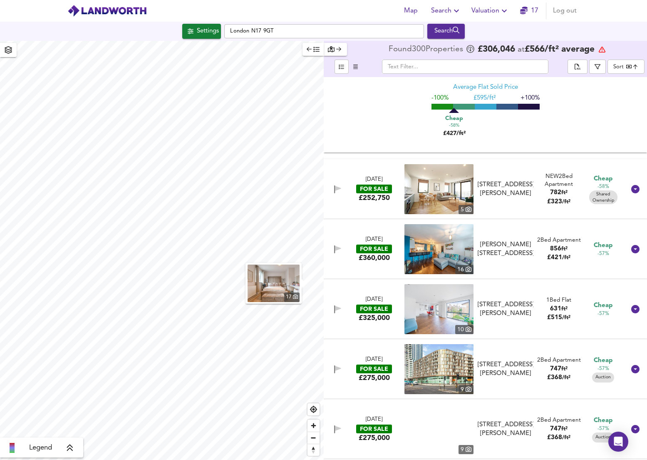
scroll to position [6768, 0]
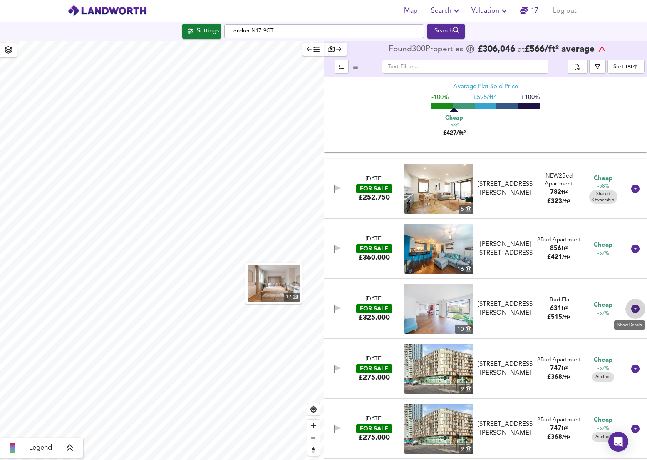
click at [632, 310] on icon at bounding box center [636, 308] width 8 height 8
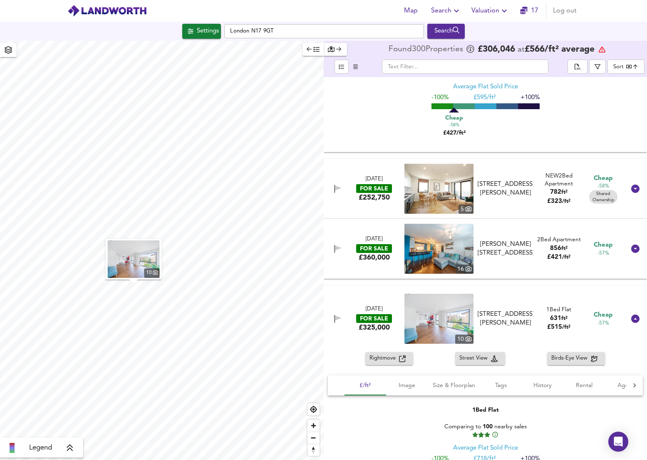
click at [382, 357] on span "Rightmove" at bounding box center [385, 358] width 30 height 10
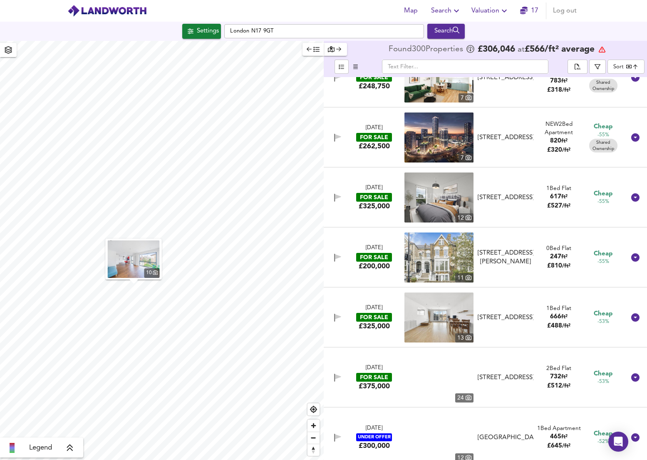
scroll to position [7422, 0]
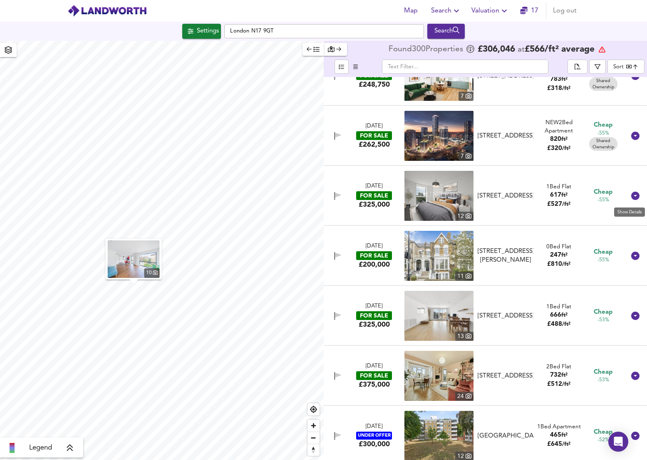
click at [634, 196] on icon at bounding box center [636, 196] width 8 height 8
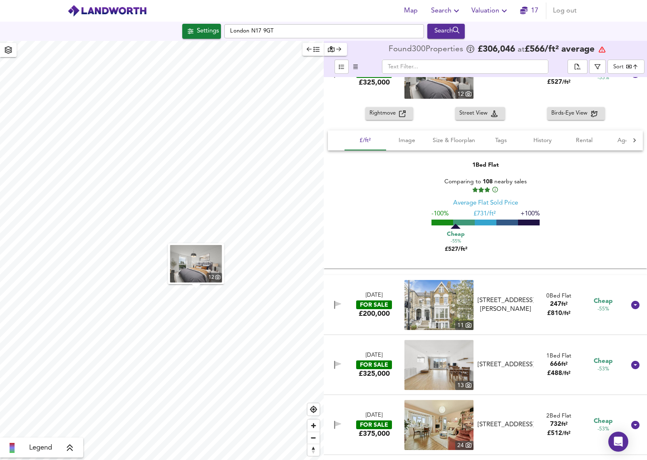
scroll to position [7556, 0]
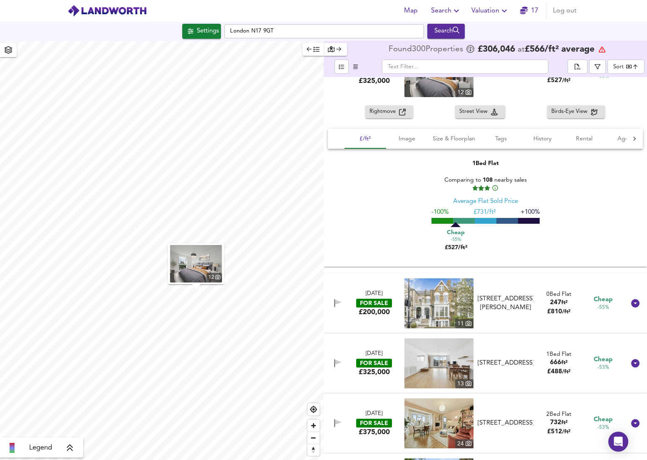
click at [632, 304] on icon at bounding box center [636, 303] width 8 height 8
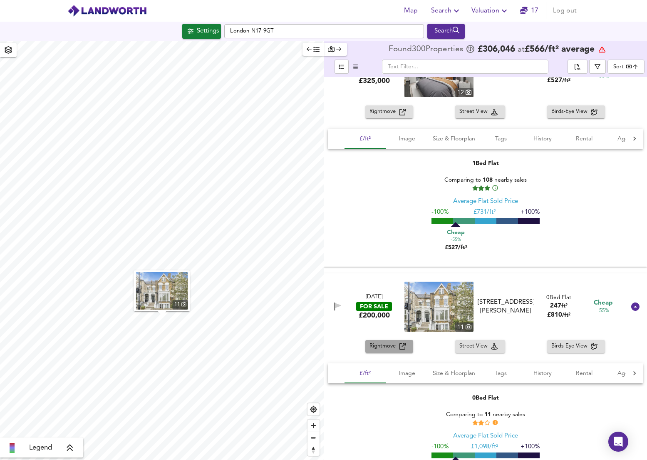
click at [388, 353] on button "Rightmove" at bounding box center [390, 346] width 48 height 13
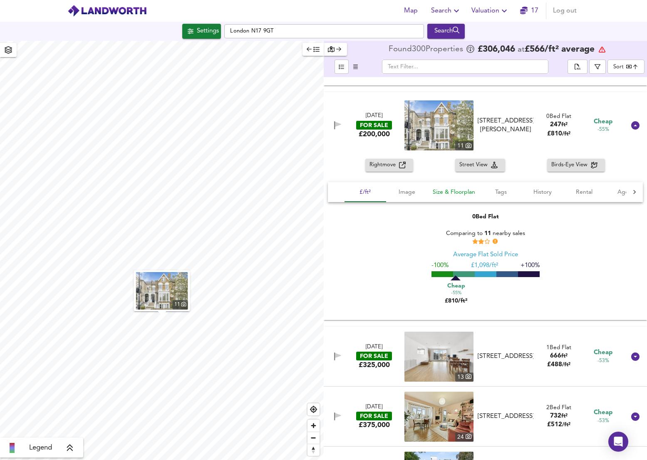
scroll to position [7737, 0]
click at [631, 356] on icon at bounding box center [636, 356] width 10 height 10
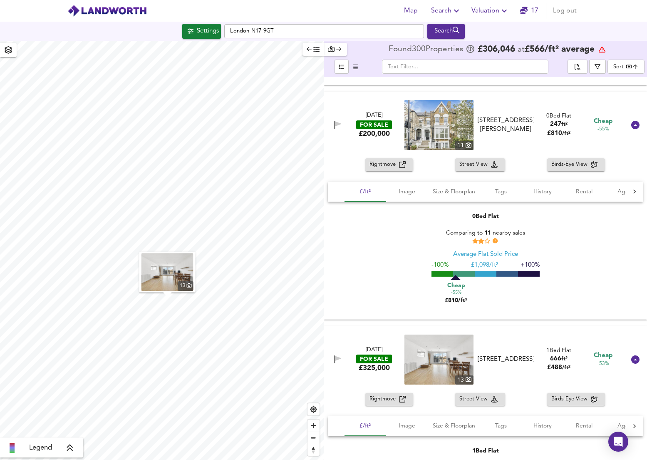
click at [388, 402] on span "Rightmove" at bounding box center [385, 399] width 30 height 10
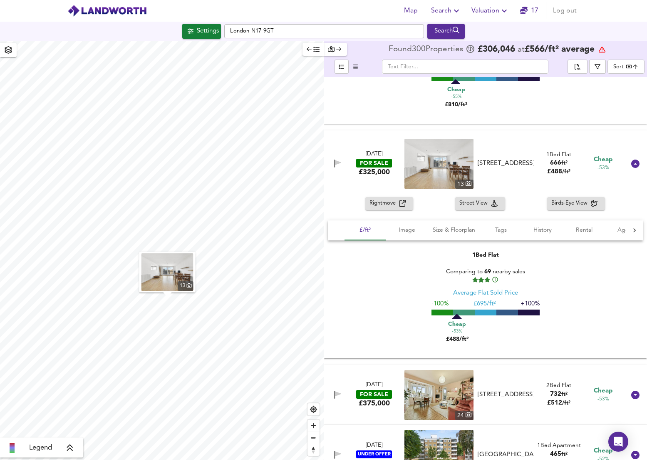
scroll to position [8018, 0]
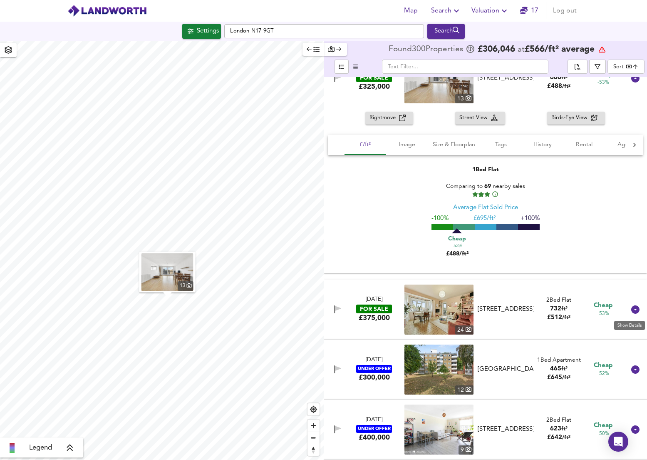
click at [631, 310] on icon at bounding box center [636, 309] width 10 height 10
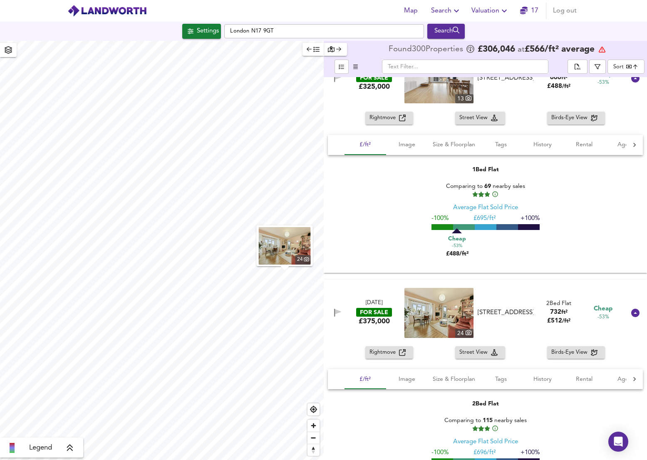
click at [390, 352] on span "Rightmove" at bounding box center [385, 353] width 30 height 10
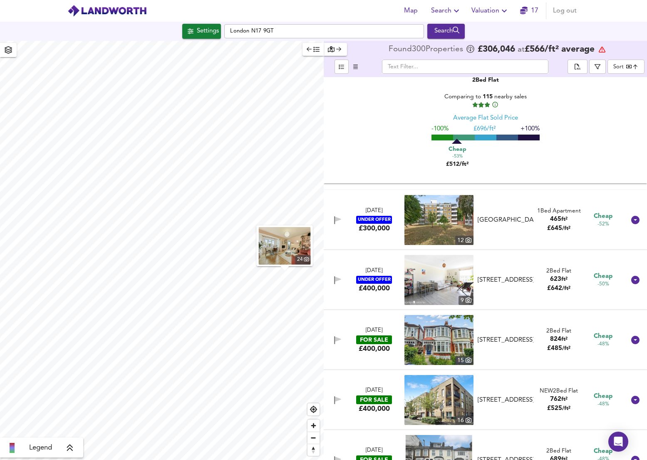
scroll to position [8375, 0]
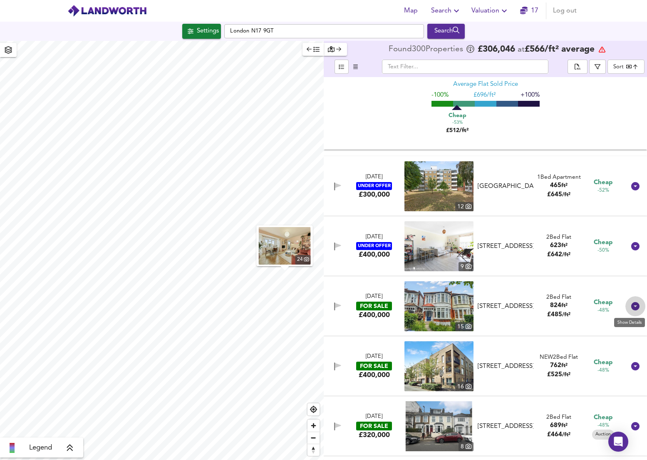
click at [634, 305] on icon at bounding box center [636, 306] width 8 height 8
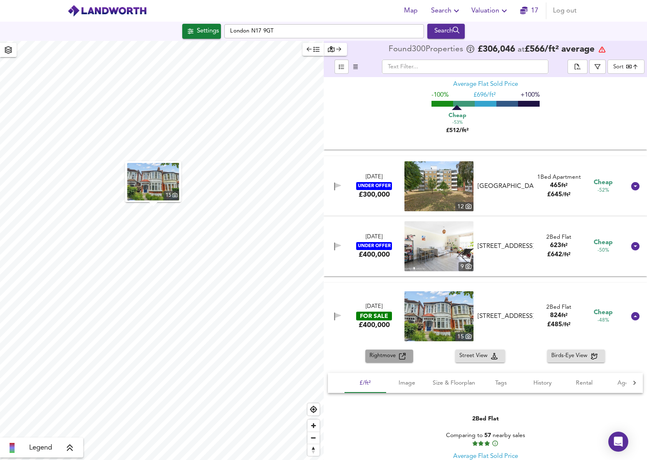
click at [390, 358] on span "Rightmove" at bounding box center [385, 356] width 30 height 10
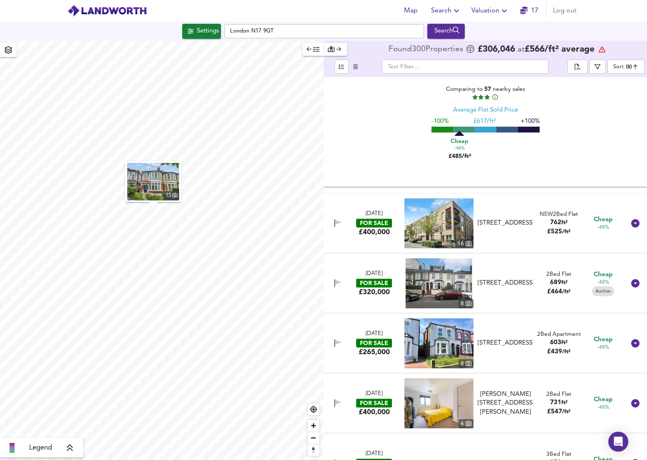
scroll to position [8722, 0]
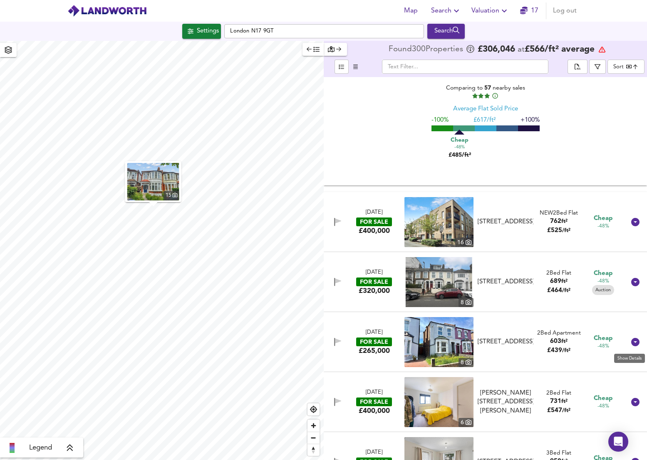
click at [632, 343] on icon at bounding box center [636, 342] width 10 height 10
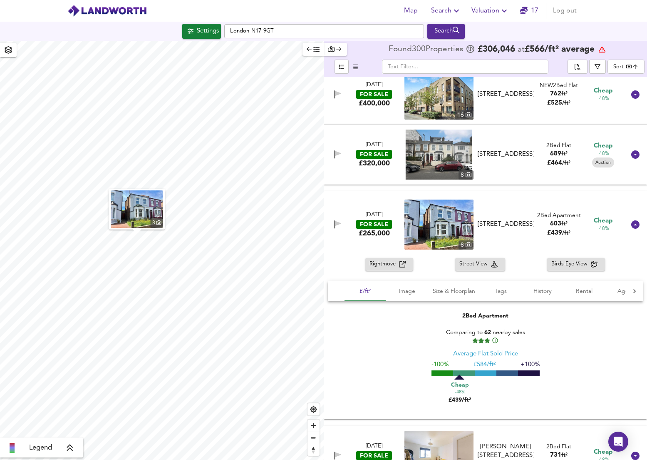
scroll to position [8852, 0]
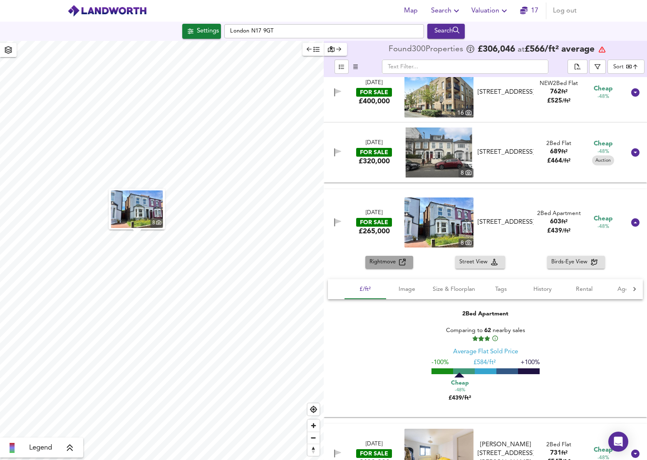
click at [383, 258] on span "Rightmove" at bounding box center [385, 262] width 30 height 10
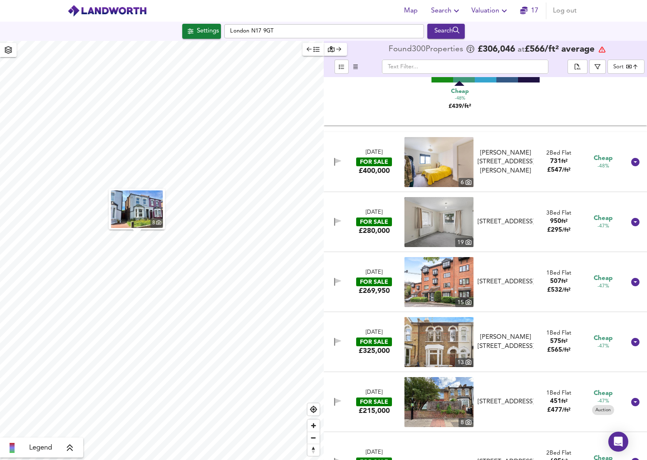
scroll to position [9144, 0]
click at [634, 226] on icon at bounding box center [636, 221] width 10 height 10
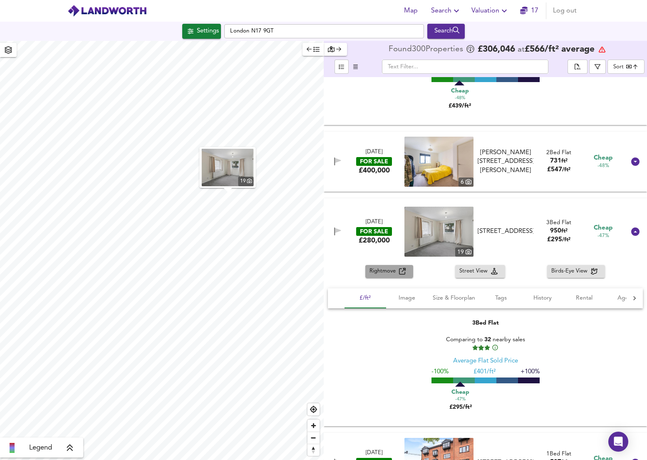
click at [380, 273] on span "Rightmove" at bounding box center [385, 271] width 30 height 10
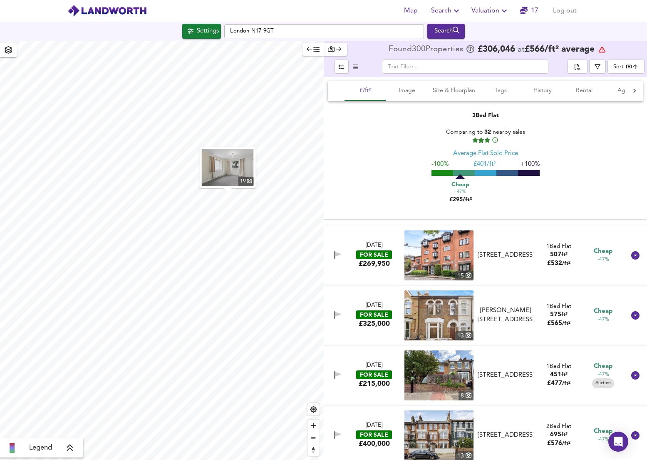
scroll to position [9356, 0]
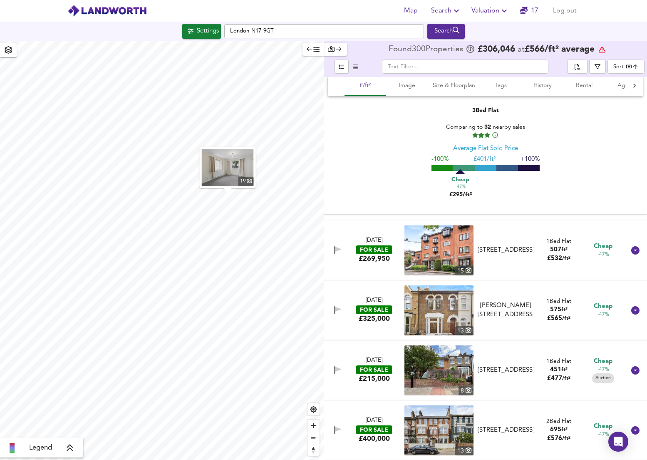
click at [632, 251] on icon at bounding box center [636, 250] width 8 height 8
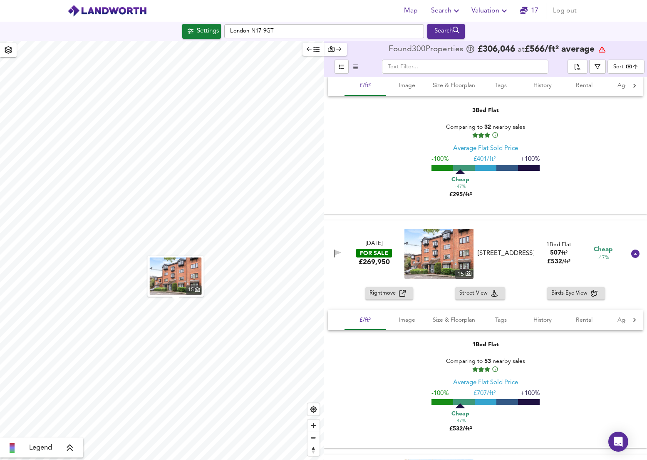
click at [398, 293] on span "Rightmove" at bounding box center [385, 294] width 30 height 10
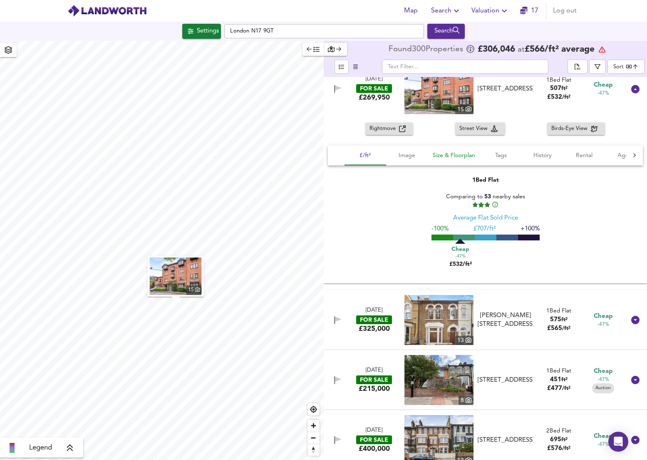
scroll to position [9572, 0]
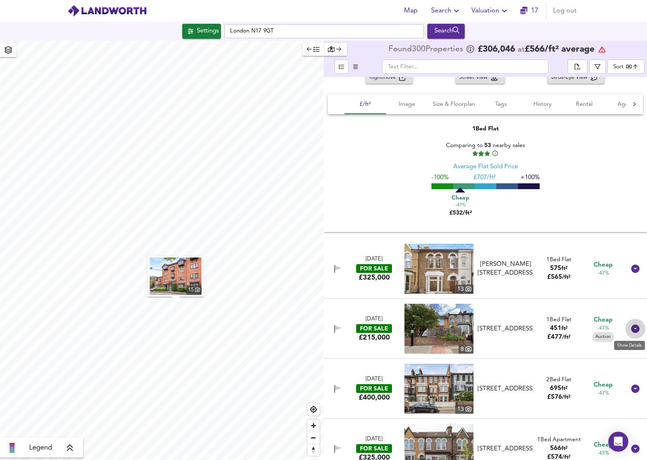
click at [632, 331] on icon at bounding box center [636, 328] width 8 height 8
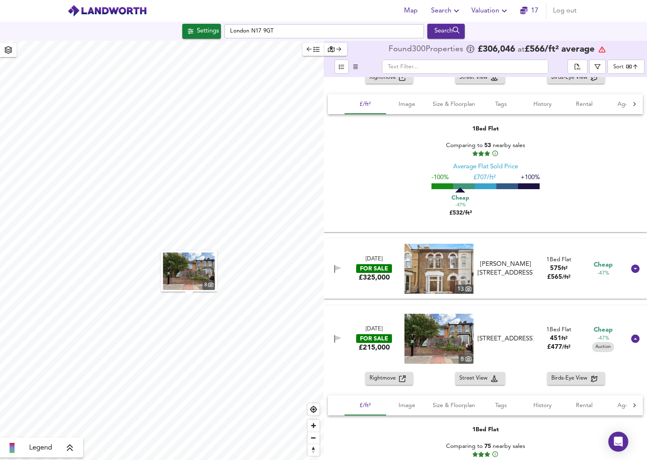
click at [394, 378] on span "Rightmove" at bounding box center [385, 378] width 30 height 10
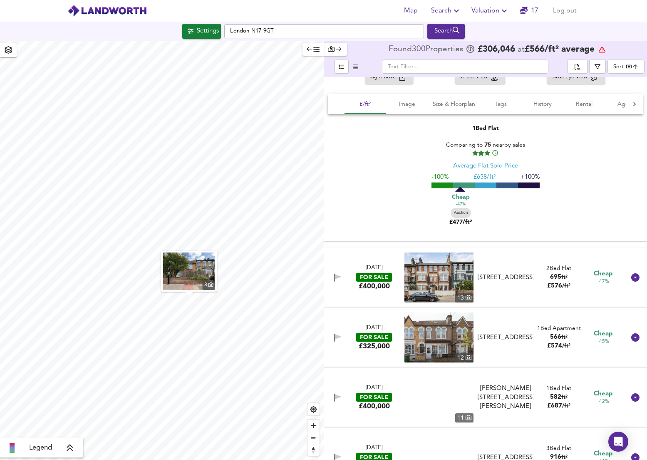
scroll to position [9881, 0]
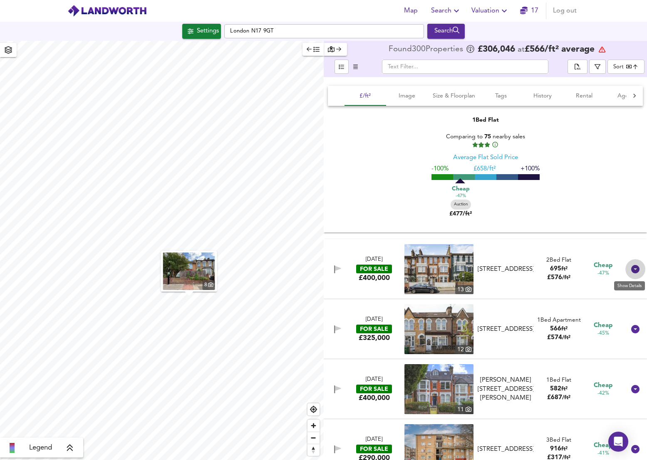
click at [632, 272] on icon at bounding box center [636, 269] width 8 height 8
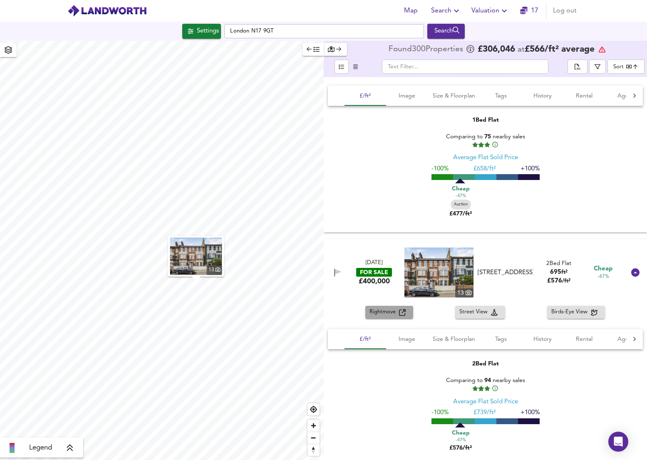
click at [391, 314] on span "Rightmove" at bounding box center [385, 312] width 30 height 10
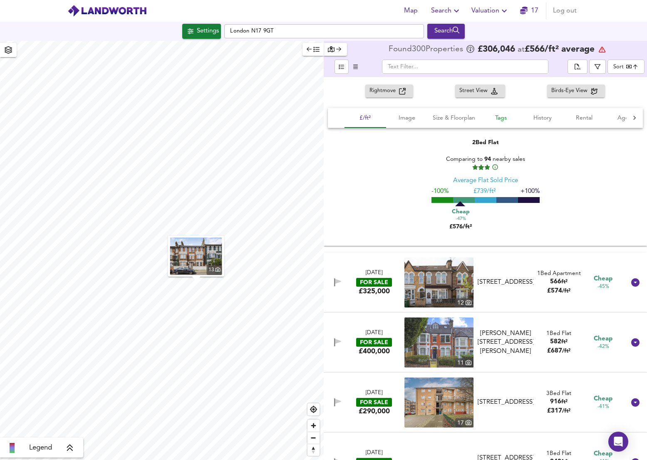
scroll to position [10104, 0]
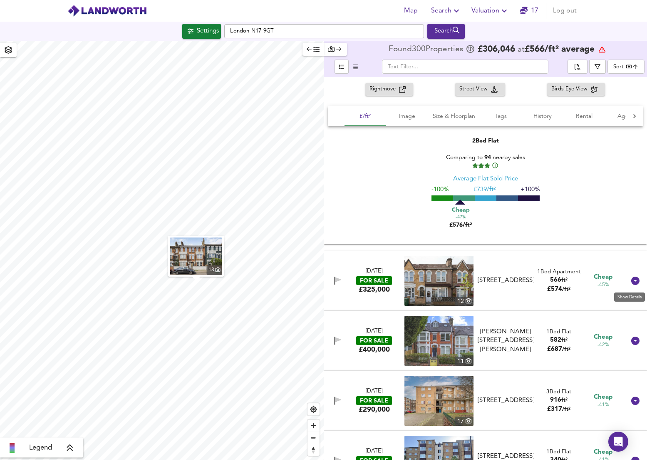
click at [632, 279] on icon at bounding box center [636, 280] width 8 height 8
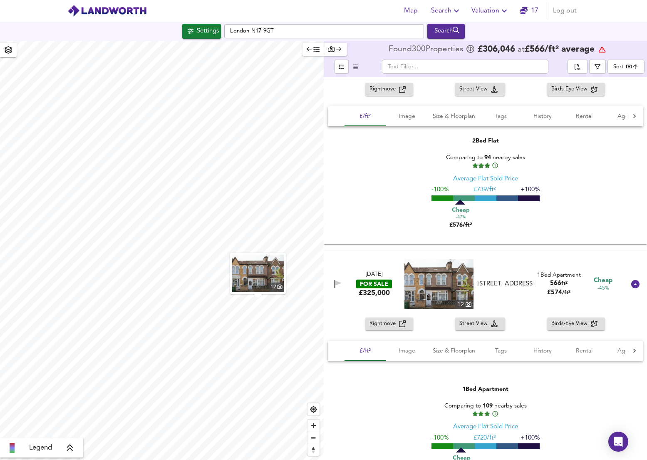
click at [383, 327] on span "Rightmove" at bounding box center [385, 324] width 30 height 10
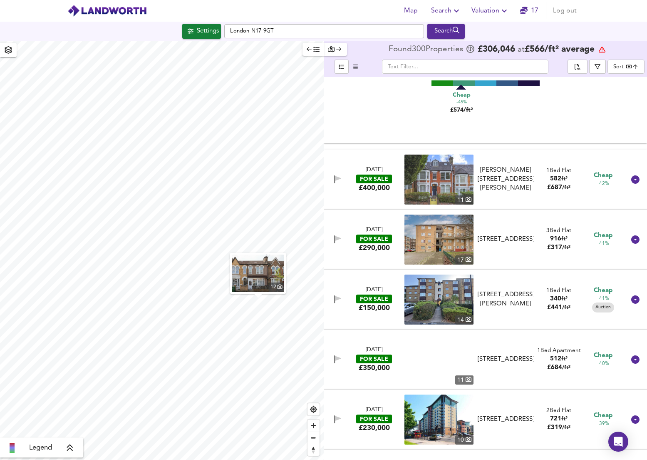
scroll to position [10468, 0]
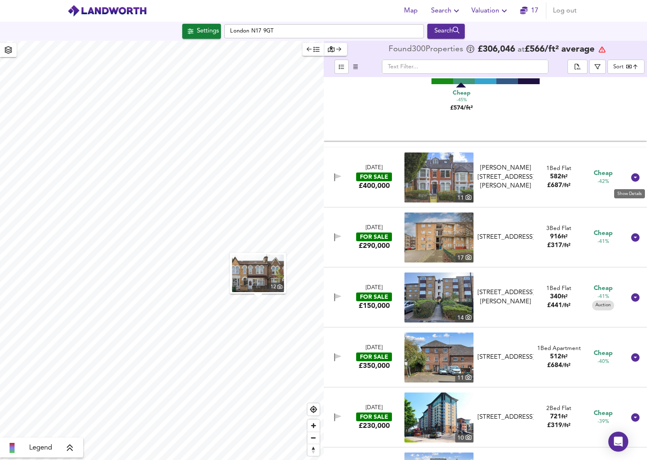
click at [632, 177] on icon at bounding box center [636, 177] width 8 height 8
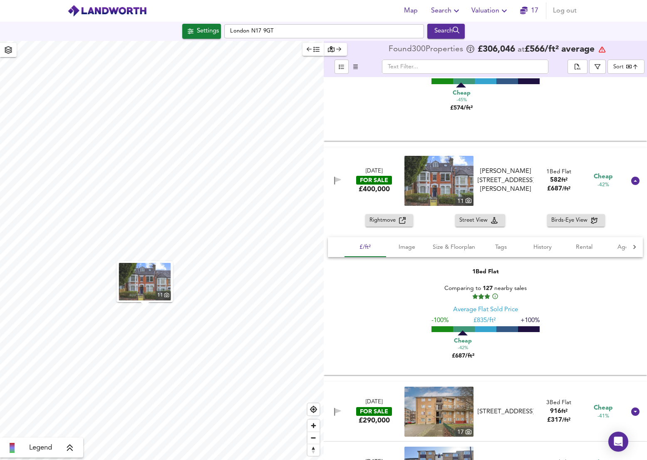
click at [392, 220] on span "Rightmove" at bounding box center [385, 221] width 30 height 10
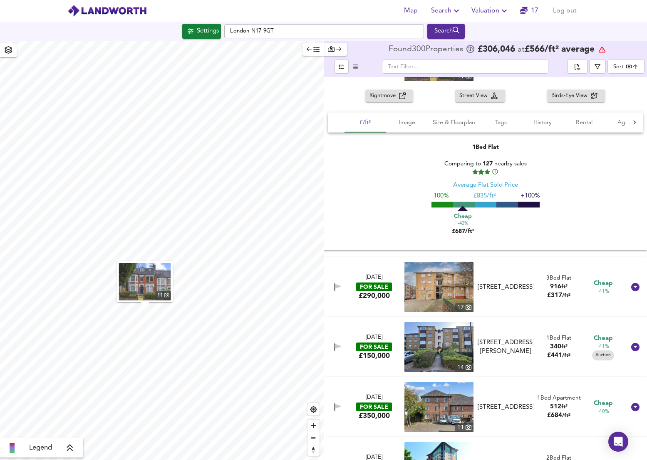
scroll to position [10594, 0]
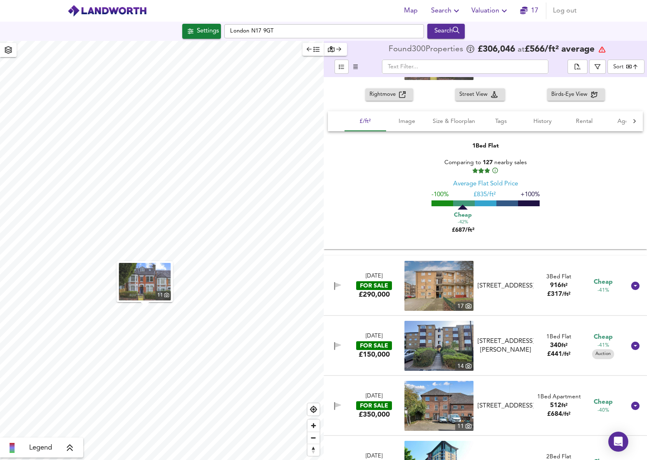
click at [632, 286] on icon at bounding box center [636, 285] width 8 height 8
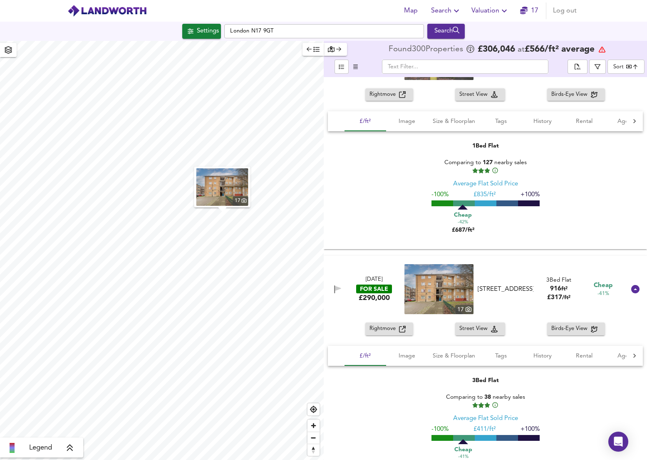
click at [393, 332] on span "Rightmove" at bounding box center [385, 329] width 30 height 10
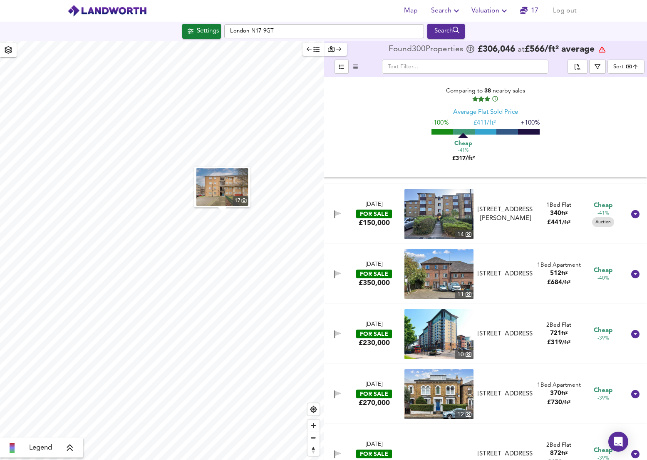
scroll to position [10902, 0]
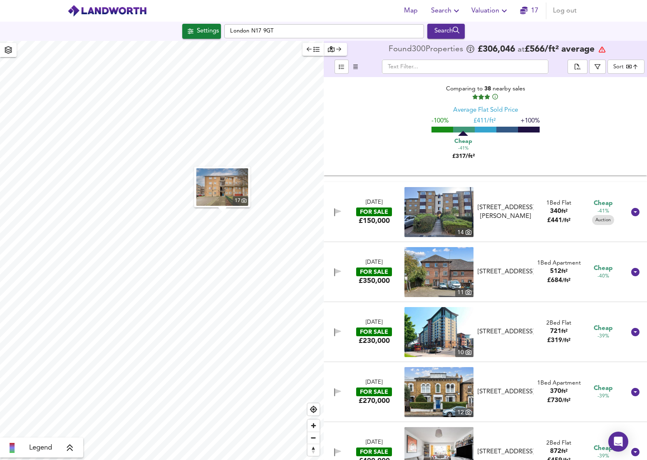
click at [632, 212] on icon at bounding box center [636, 212] width 8 height 8
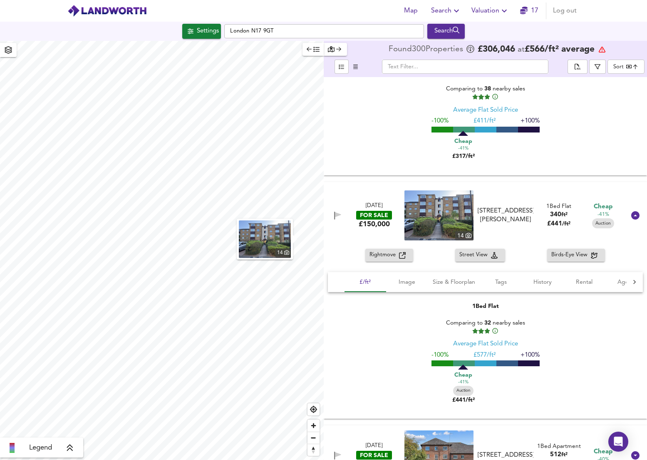
click at [377, 254] on span "Rightmove" at bounding box center [385, 255] width 30 height 10
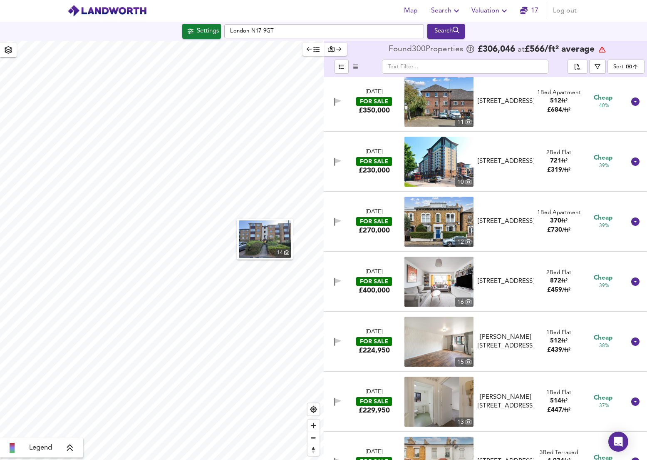
scroll to position [11264, 0]
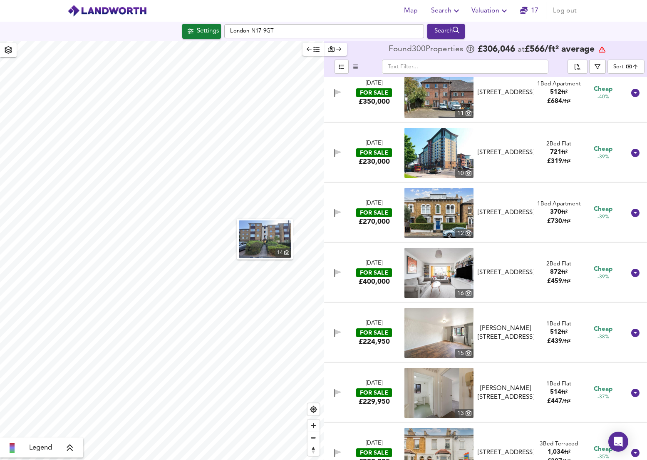
click at [639, 331] on div at bounding box center [636, 333] width 20 height 20
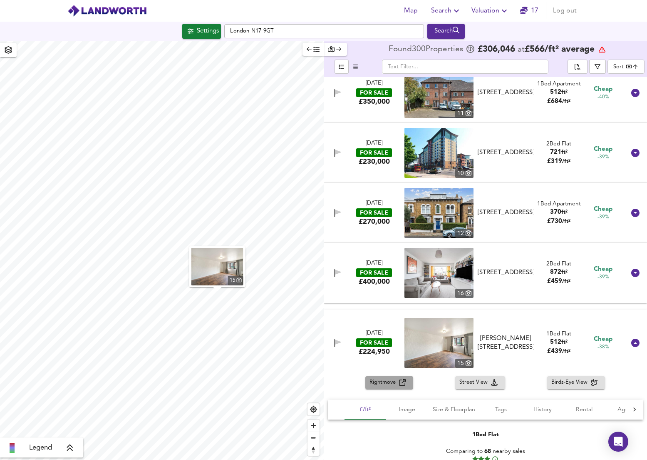
click at [392, 385] on span "Rightmove" at bounding box center [385, 383] width 30 height 10
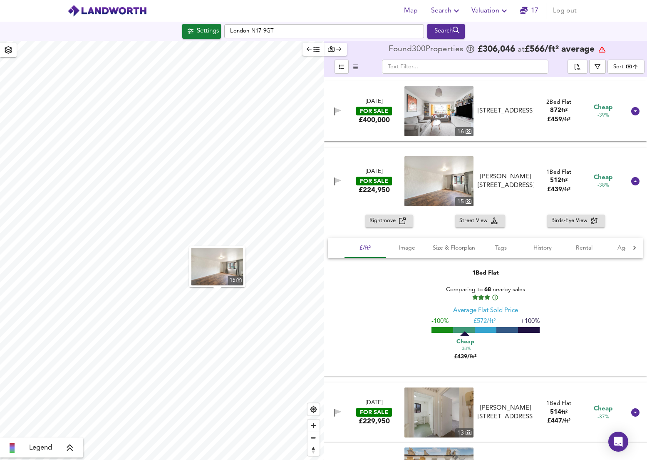
scroll to position [11448, 0]
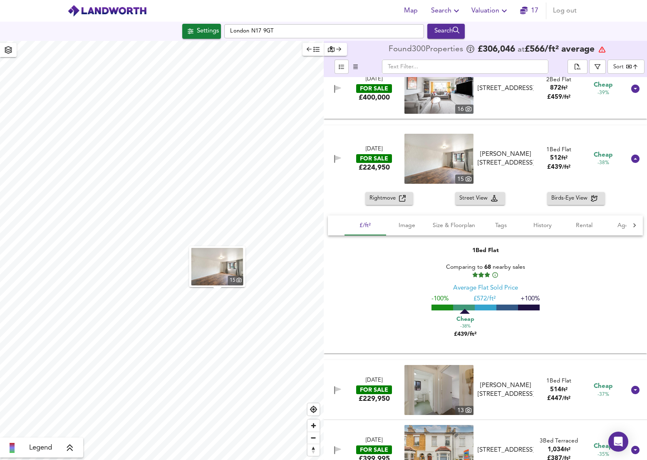
click at [632, 391] on icon at bounding box center [636, 390] width 8 height 8
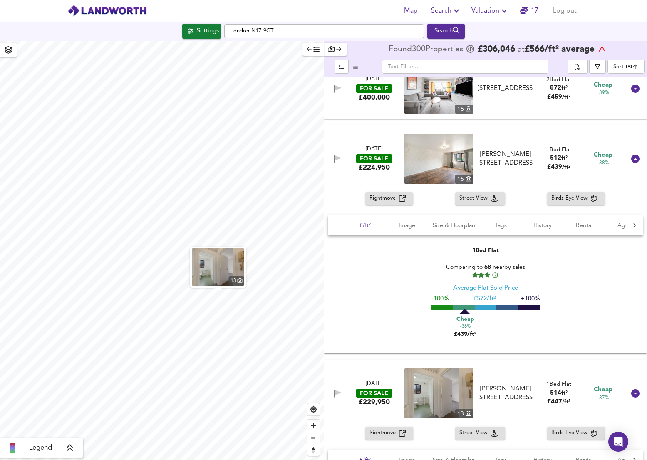
scroll to position [11540, 0]
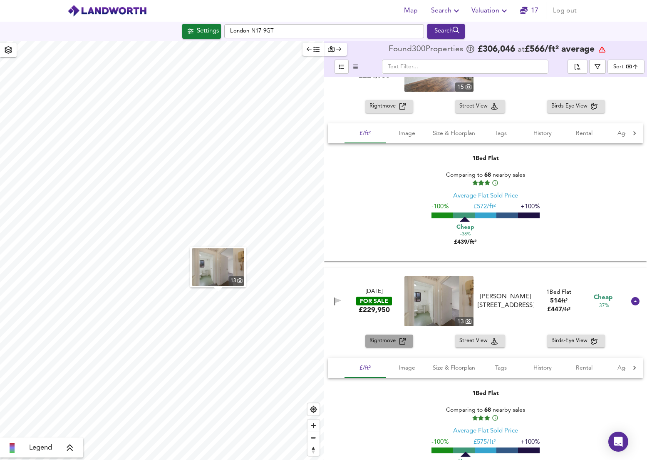
click at [388, 339] on span "Rightmove" at bounding box center [385, 341] width 30 height 10
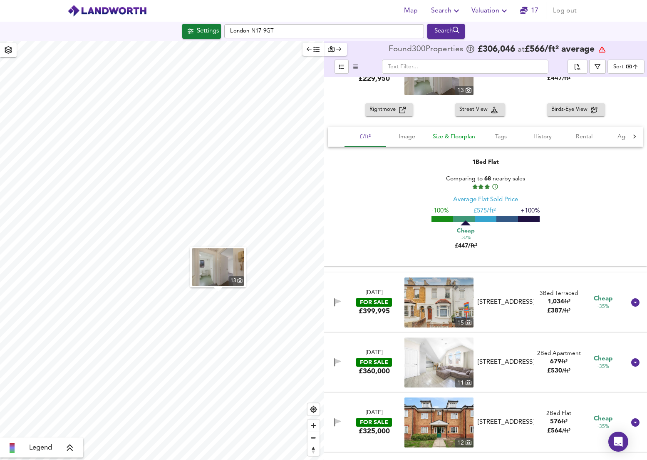
scroll to position [11779, 0]
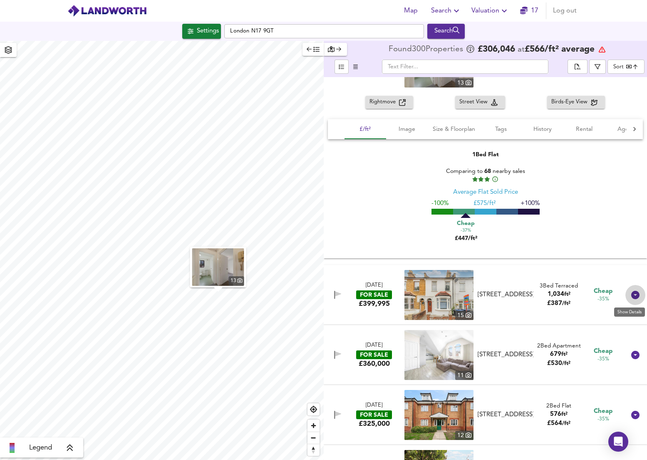
click at [634, 298] on icon at bounding box center [636, 295] width 8 height 8
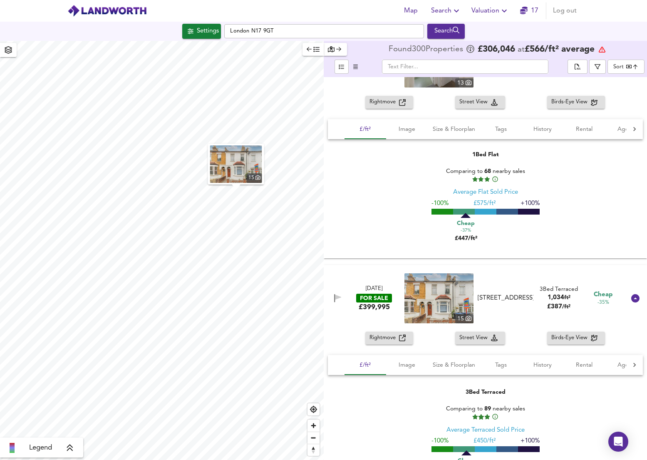
click at [383, 336] on span "Rightmove" at bounding box center [385, 338] width 30 height 10
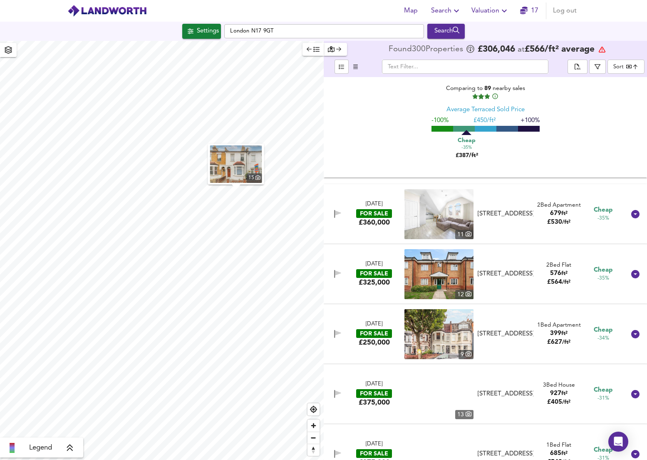
scroll to position [12100, 0]
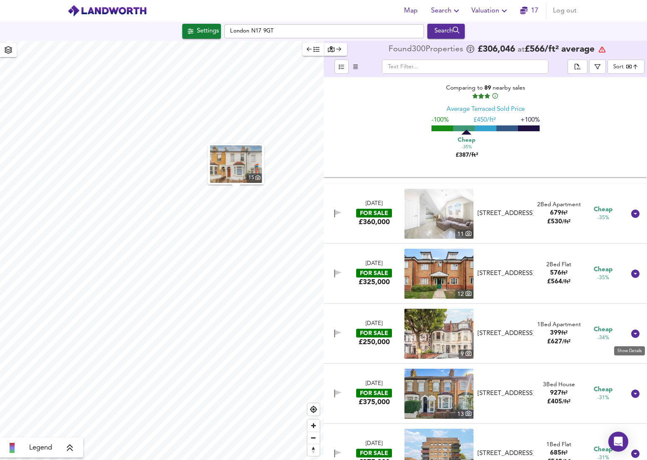
click at [632, 335] on icon at bounding box center [636, 333] width 8 height 8
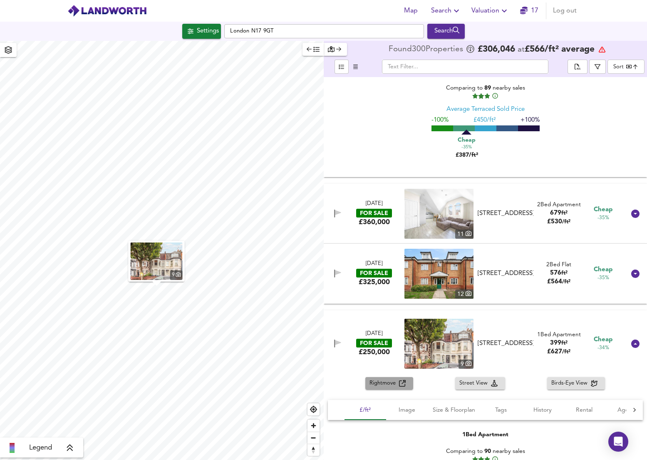
click at [384, 388] on span "Rightmove" at bounding box center [385, 383] width 30 height 10
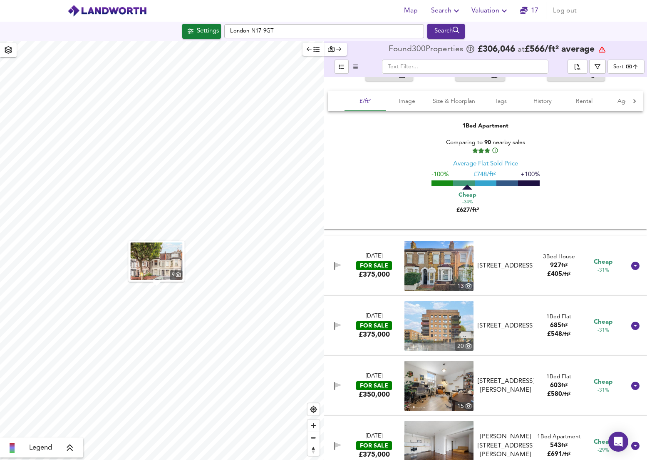
scroll to position [12408, 0]
click at [634, 263] on icon at bounding box center [636, 265] width 10 height 10
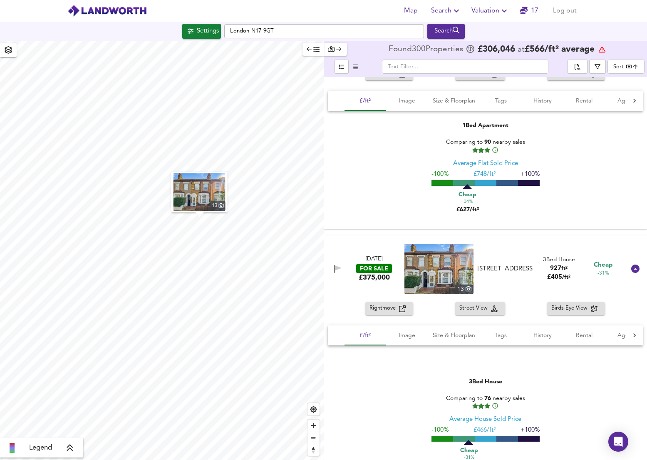
click at [386, 310] on span "Rightmove" at bounding box center [385, 308] width 30 height 10
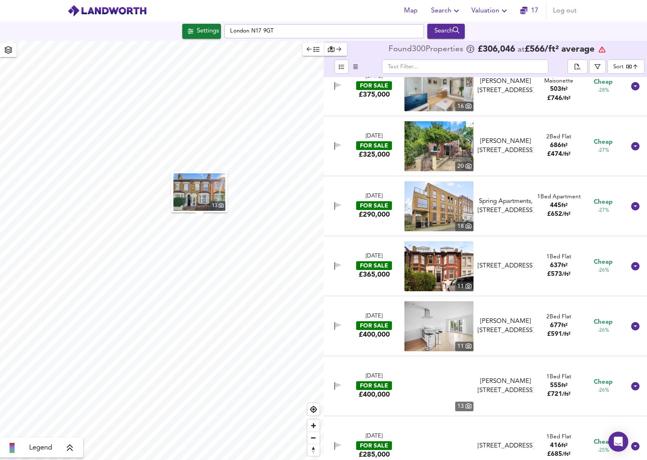
scroll to position [13299, 0]
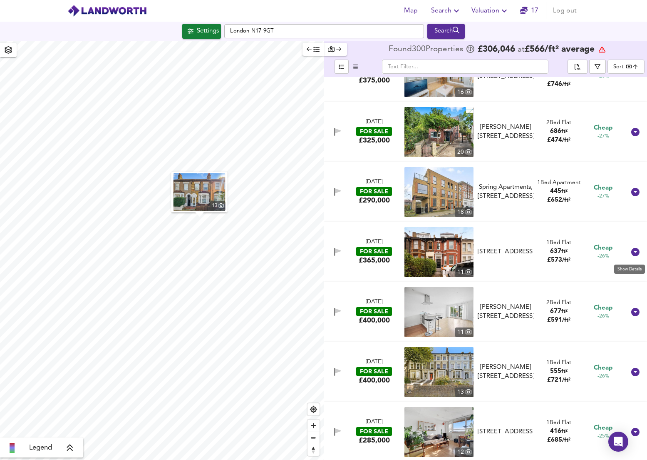
click at [634, 256] on icon at bounding box center [636, 252] width 8 height 8
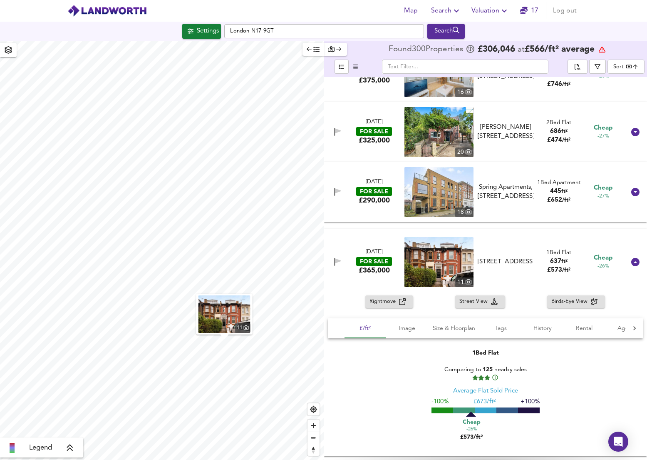
click at [390, 302] on span "Rightmove" at bounding box center [385, 302] width 30 height 10
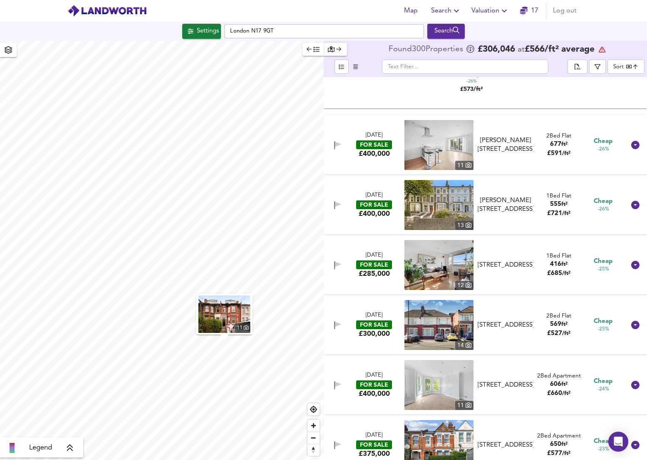
scroll to position [13647, 0]
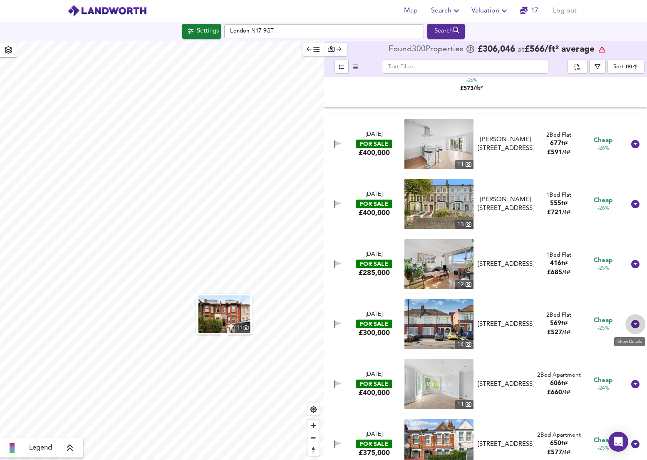
click at [632, 323] on icon at bounding box center [636, 324] width 8 height 8
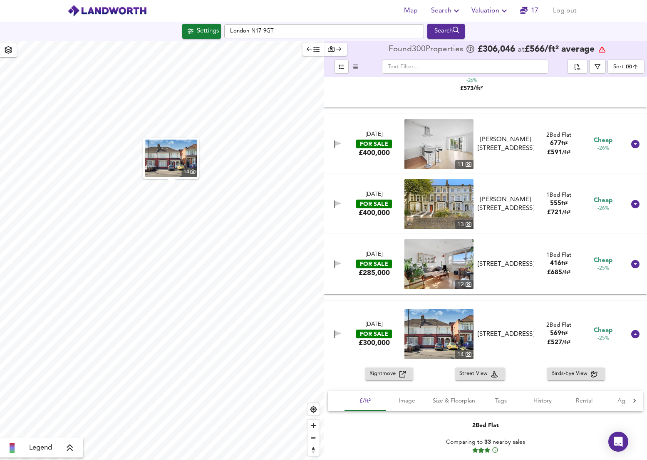
click at [390, 377] on span "Rightmove" at bounding box center [385, 374] width 30 height 10
